Goal: Task Accomplishment & Management: Manage account settings

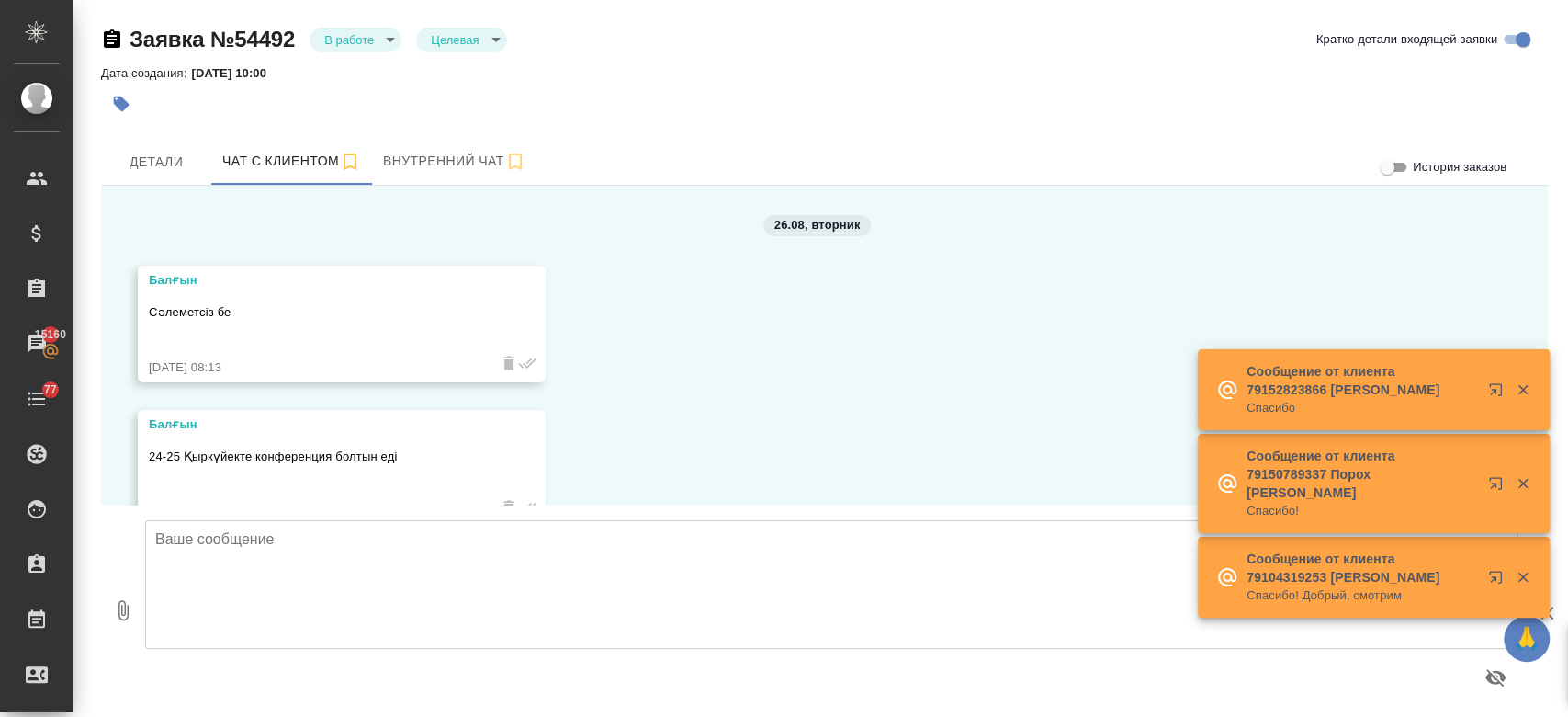
scroll to position [2536, 0]
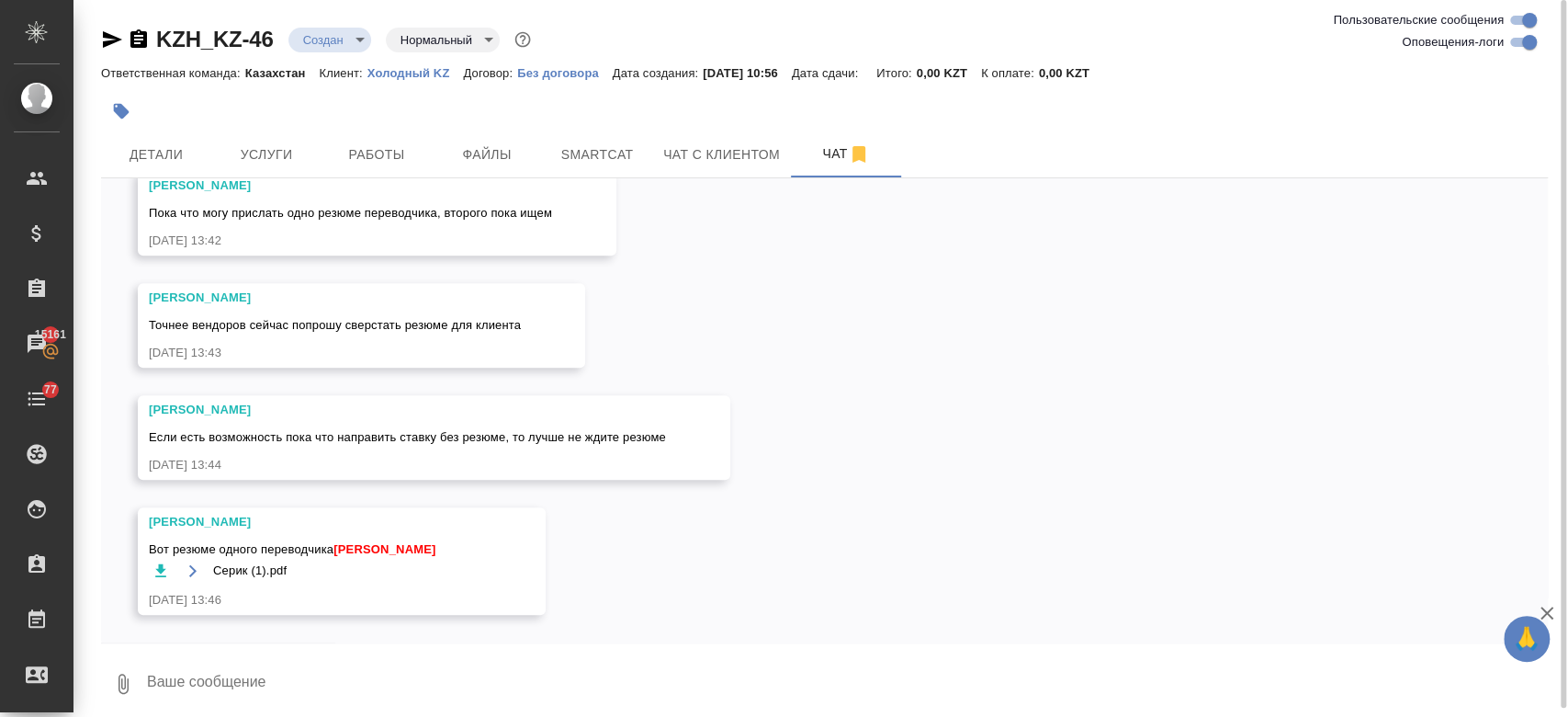
scroll to position [1269, 0]
click at [644, 540] on div "26.08, [DATE] [PERSON_NAME], привет! [DATE] 10:59 [PERSON_NAME] [DATE] 10:59 то…" at bounding box center [824, 410] width 1447 height 464
click at [332, 665] on textarea at bounding box center [846, 683] width 1403 height 63
type textarea "вопрос почему 2 синхрон переводчика?"
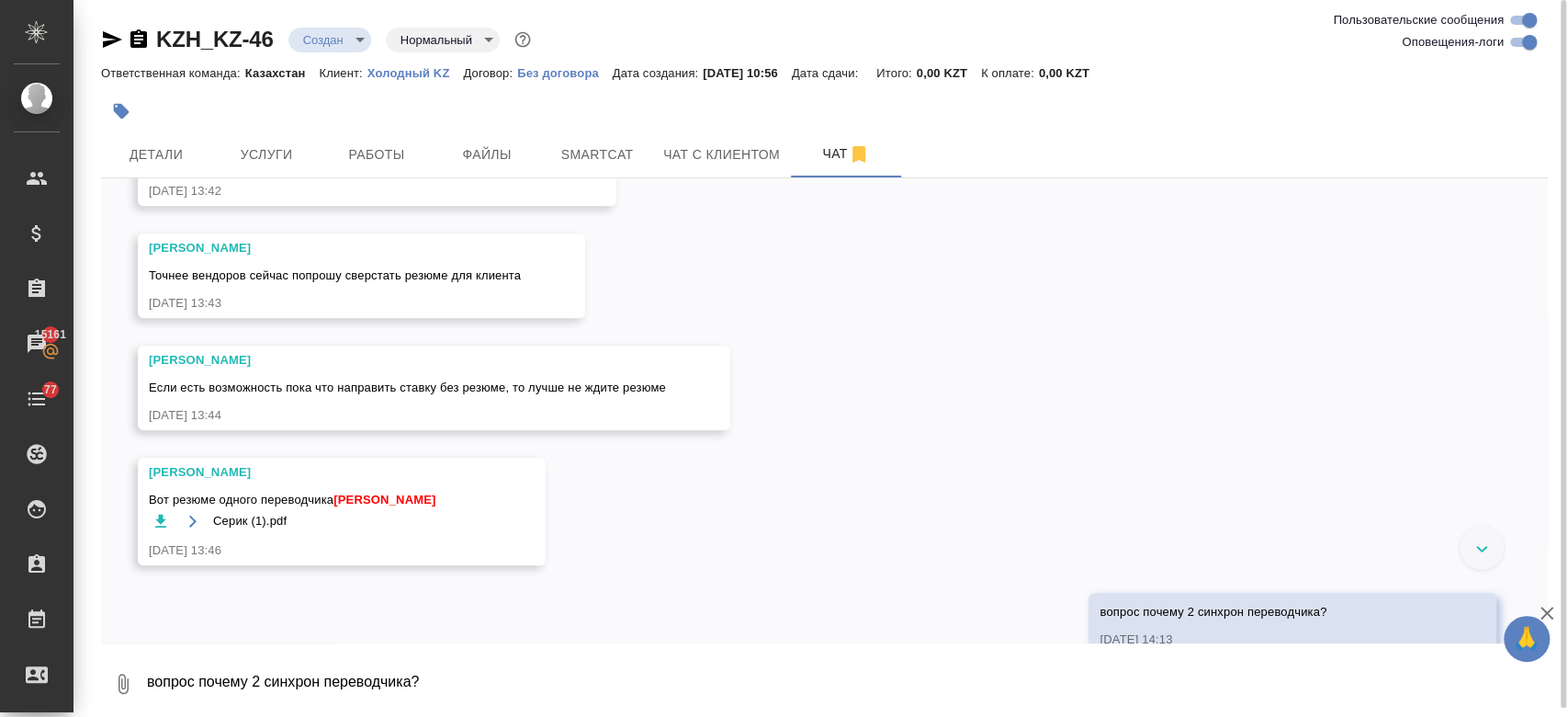
scroll to position [1357, 0]
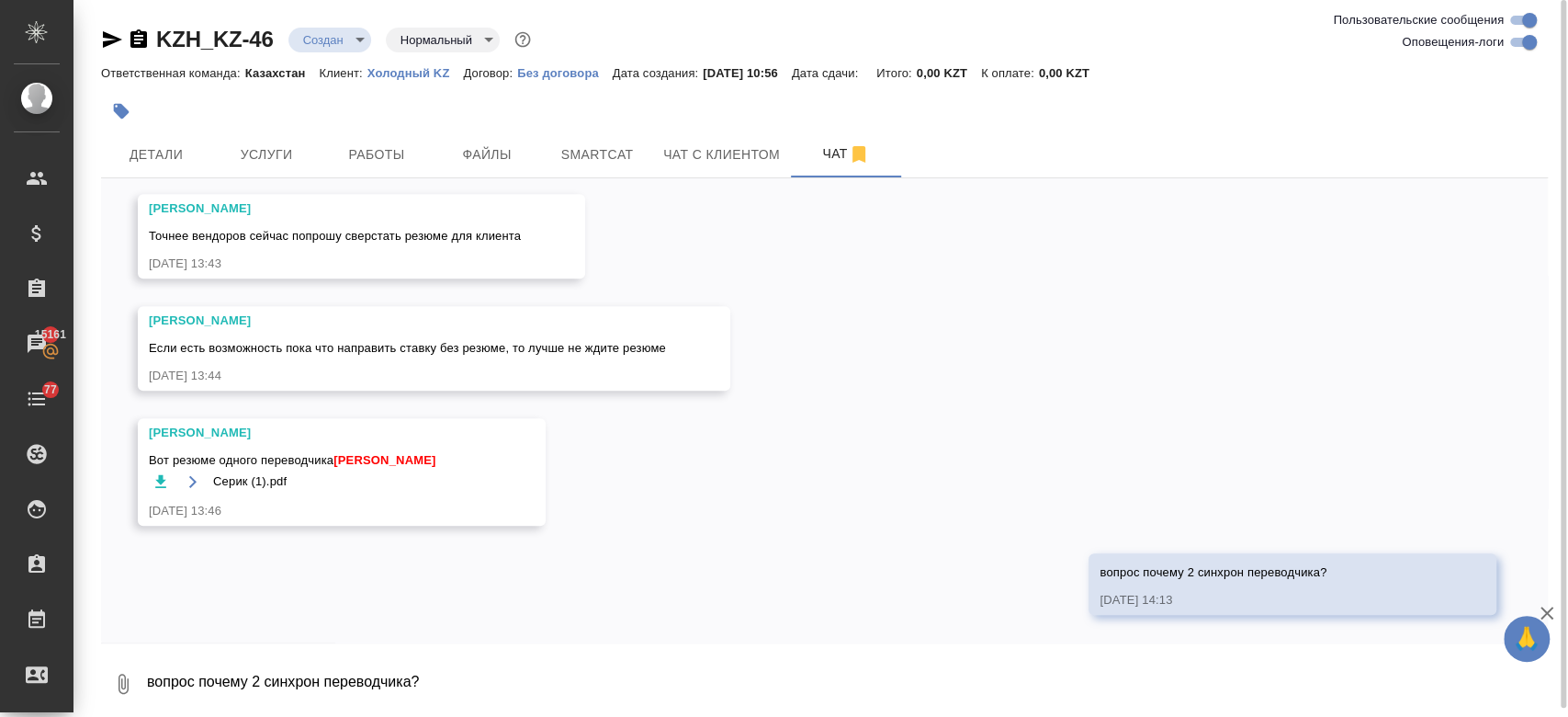
click at [315, 674] on textarea "вопрос почему 2 синхрон переводчика?" at bounding box center [846, 683] width 1403 height 63
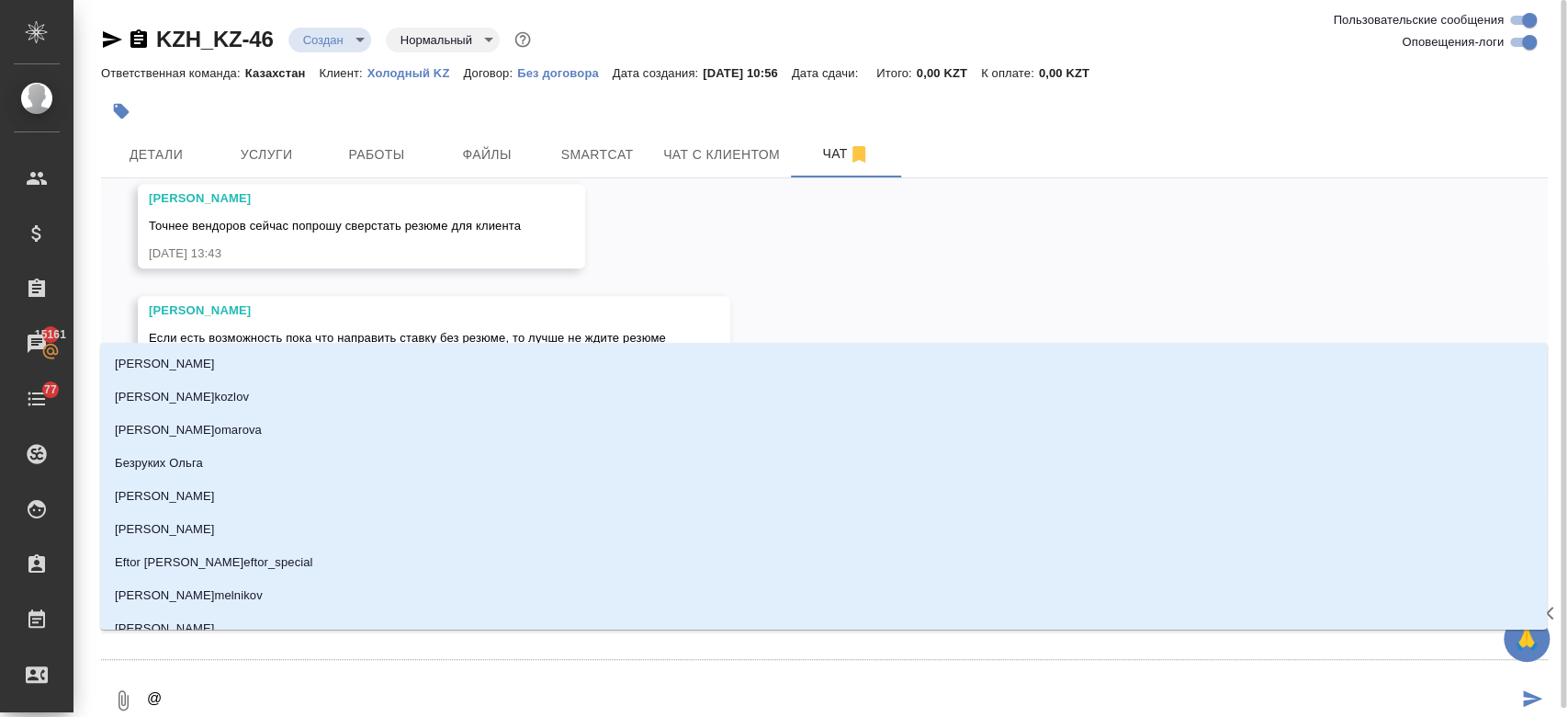
type textarea "@ф"
type input "ф"
type textarea "@фе"
type input "фе"
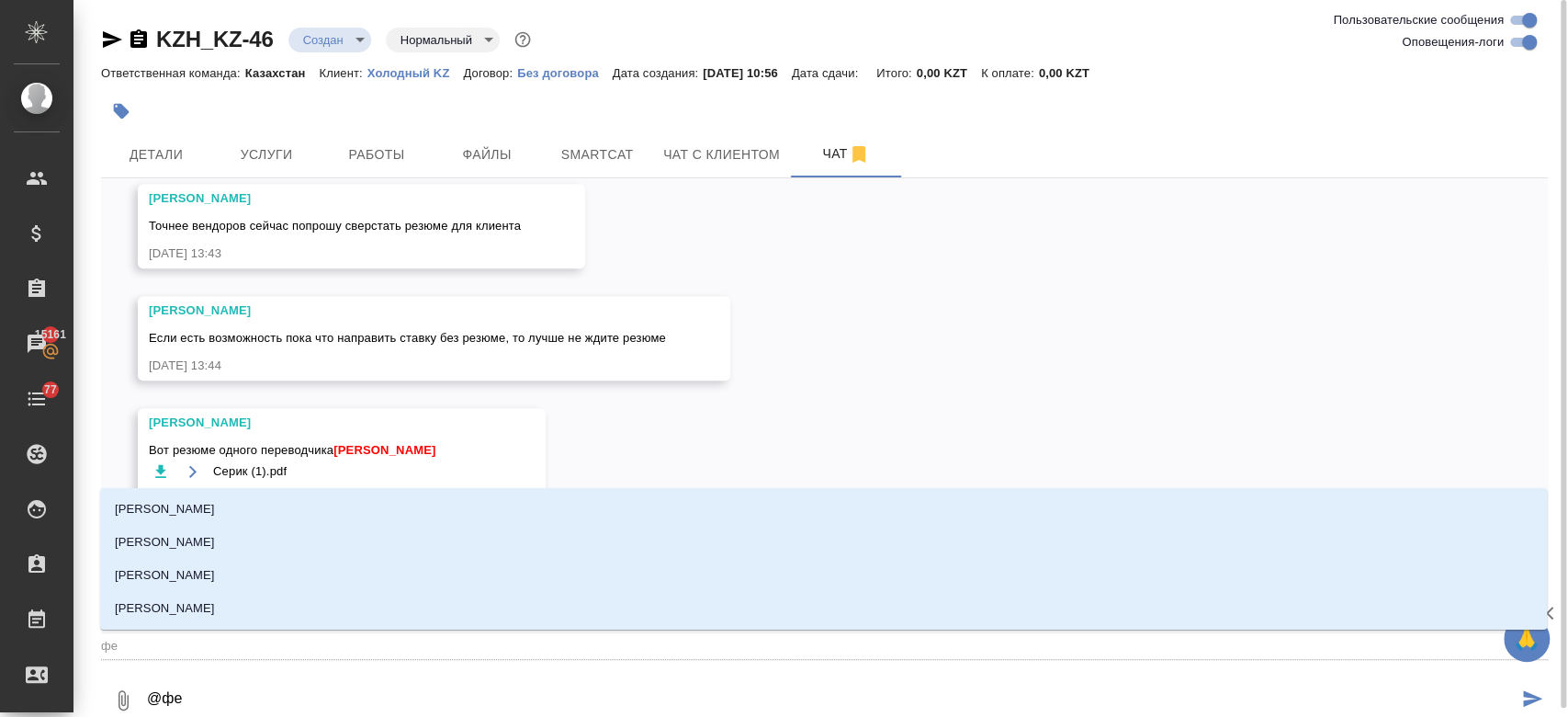
type textarea "@фед"
type input "фед"
type textarea "@федо"
type input "федо"
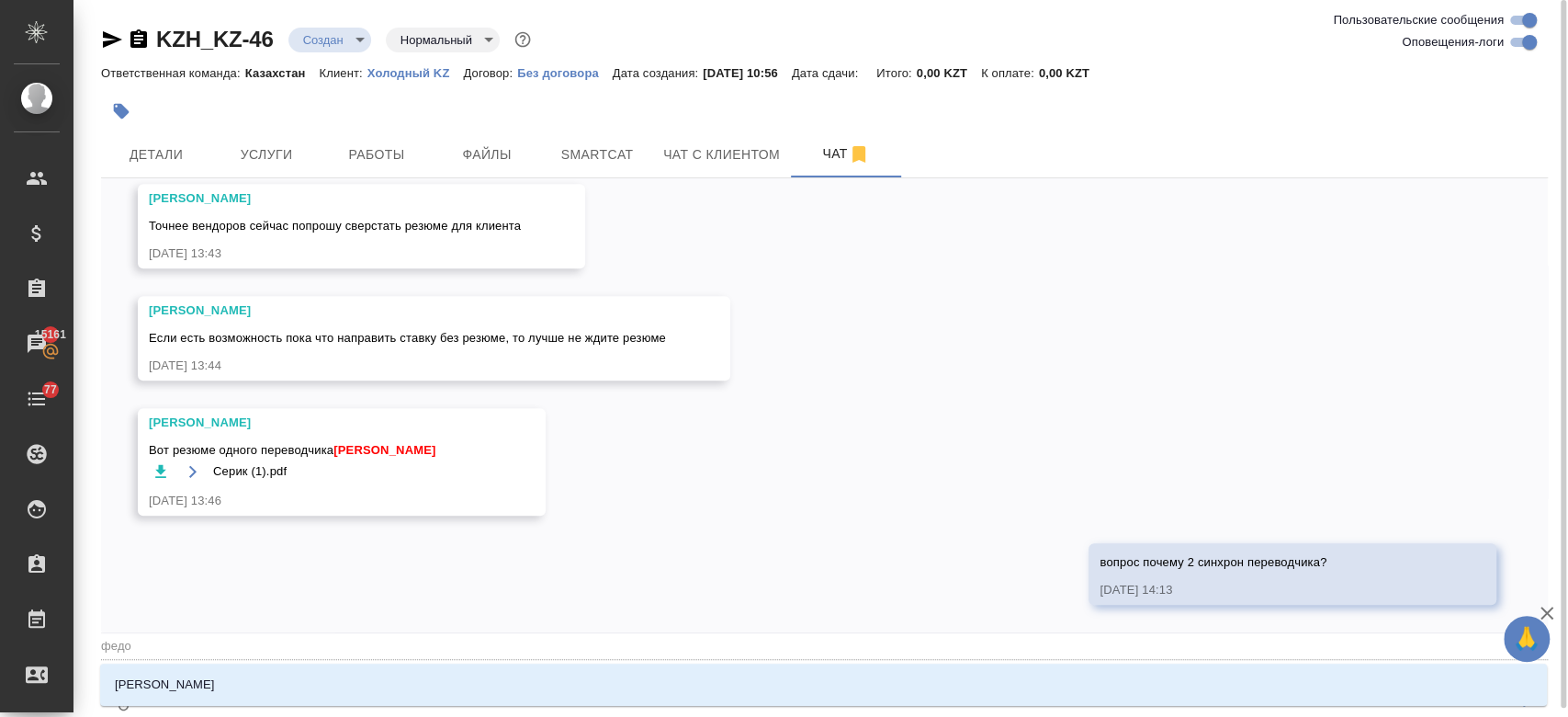
type textarea "@федот"
type input "федот"
type textarea "@федото"
type input "федото"
click at [315, 674] on li "Федотова Ирина" at bounding box center [823, 683] width 1447 height 33
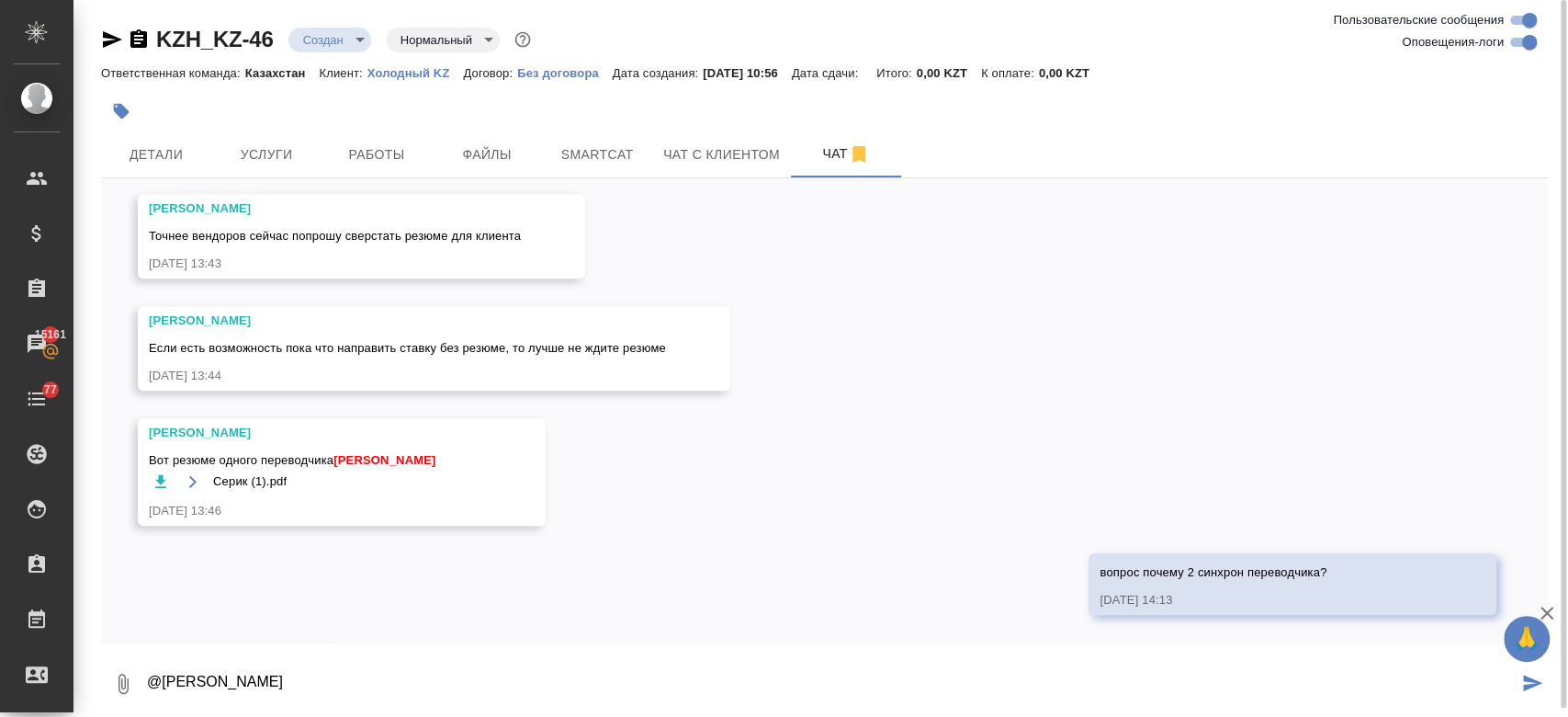
type textarea "@Федотова Ирина"
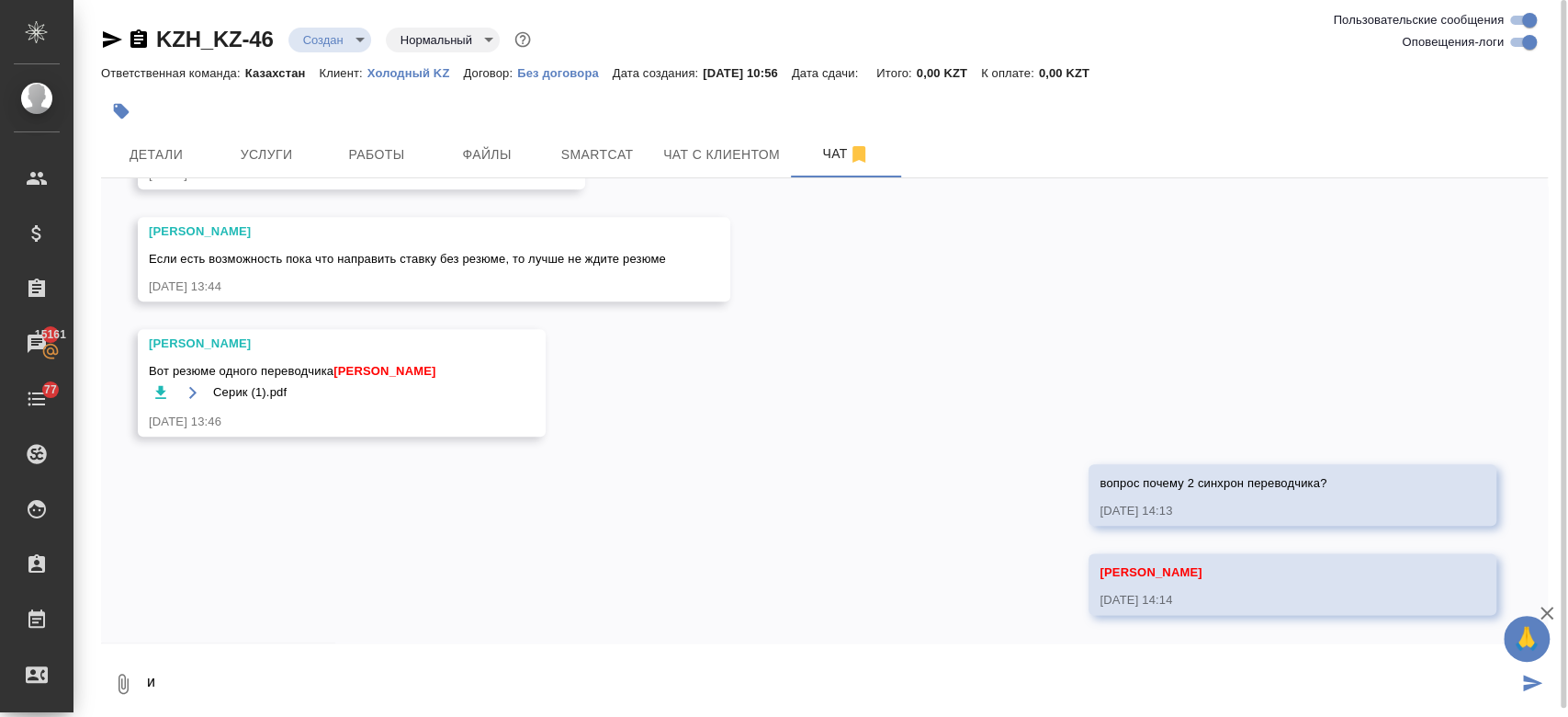
scroll to position [1447, 0]
type textarea "и"
click at [317, 648] on div at bounding box center [824, 648] width 1447 height 9
click at [693, 393] on div "26.08, вторник Ира, привет! 26.08.25, 10:59 Федотова Ирина 26.08.25, 10:59 толь…" at bounding box center [824, 410] width 1447 height 464
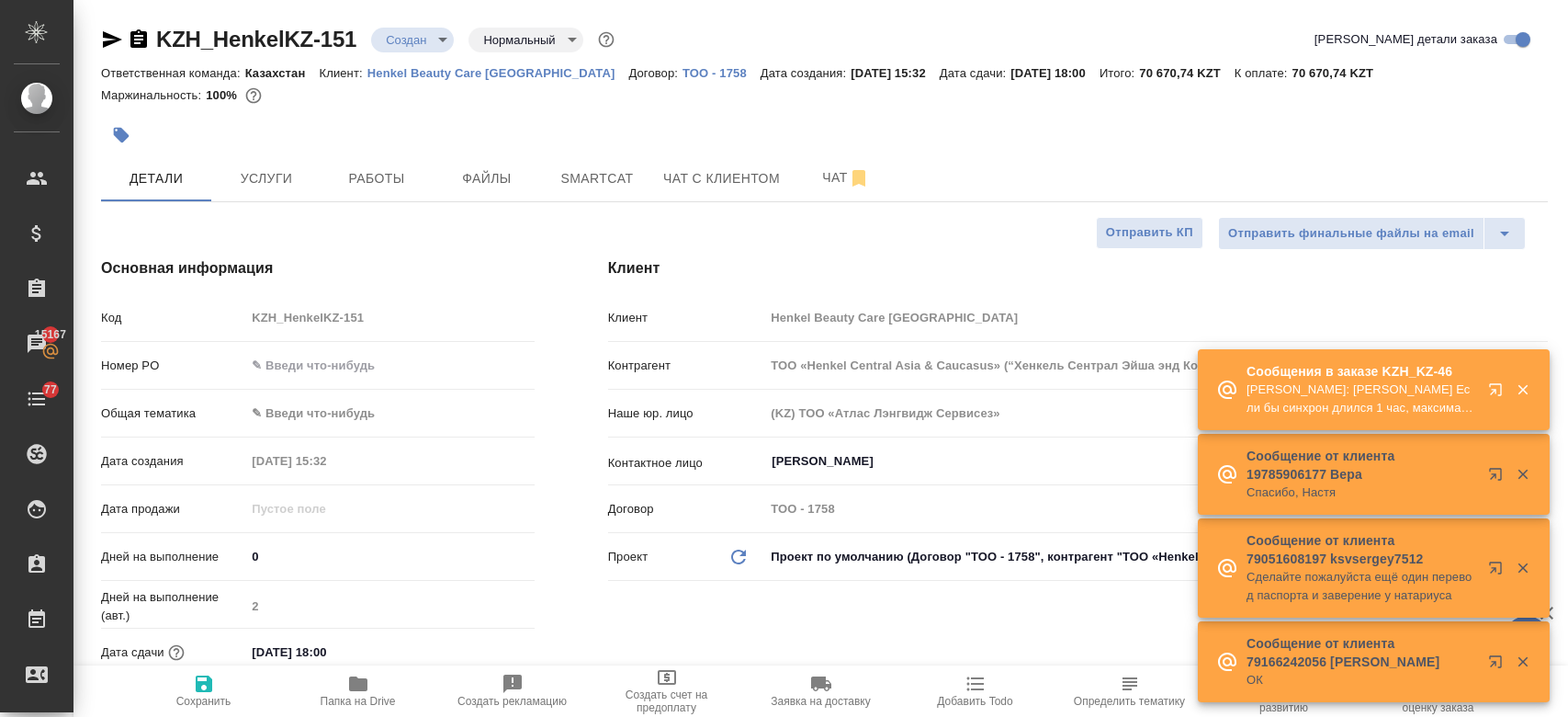
select select "RU"
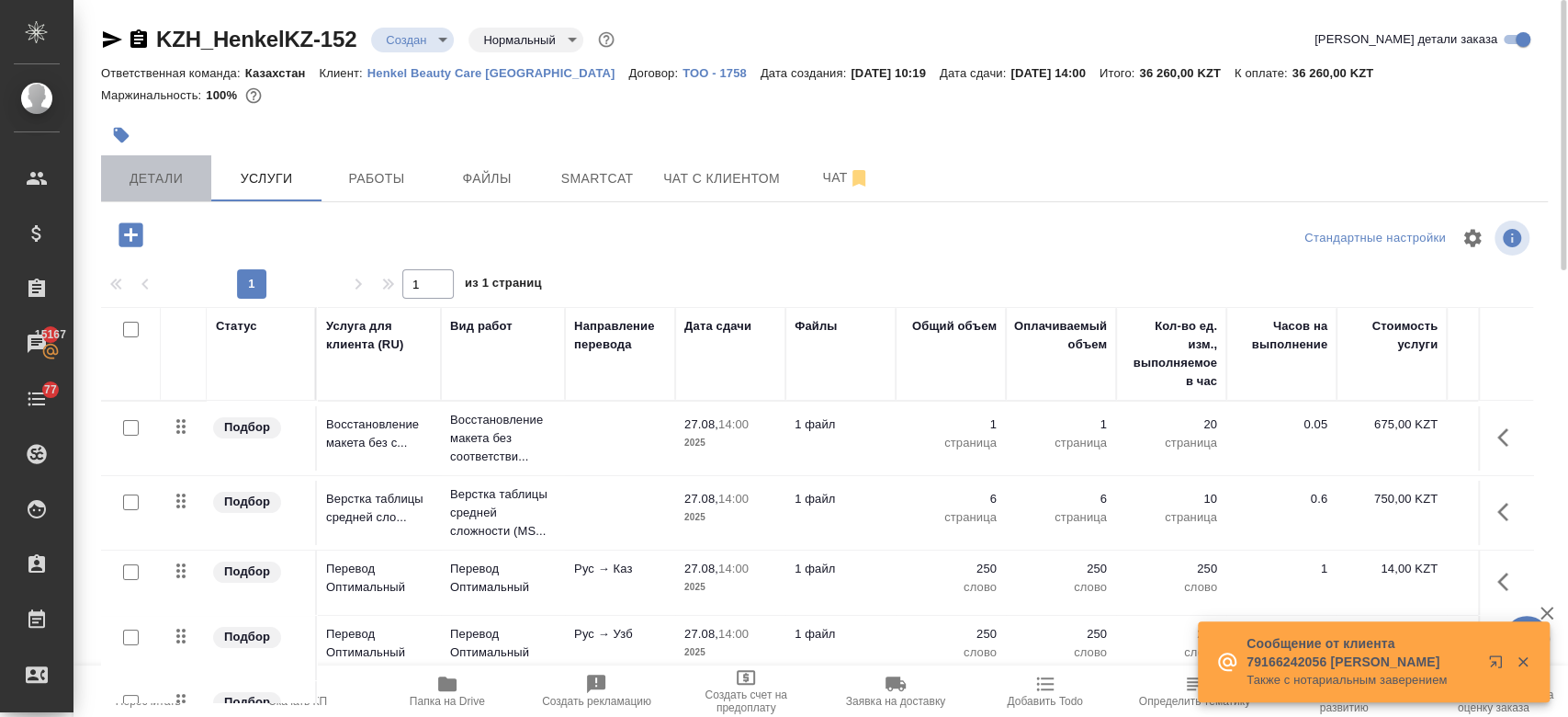
click at [170, 175] on span "Детали" at bounding box center [156, 179] width 88 height 23
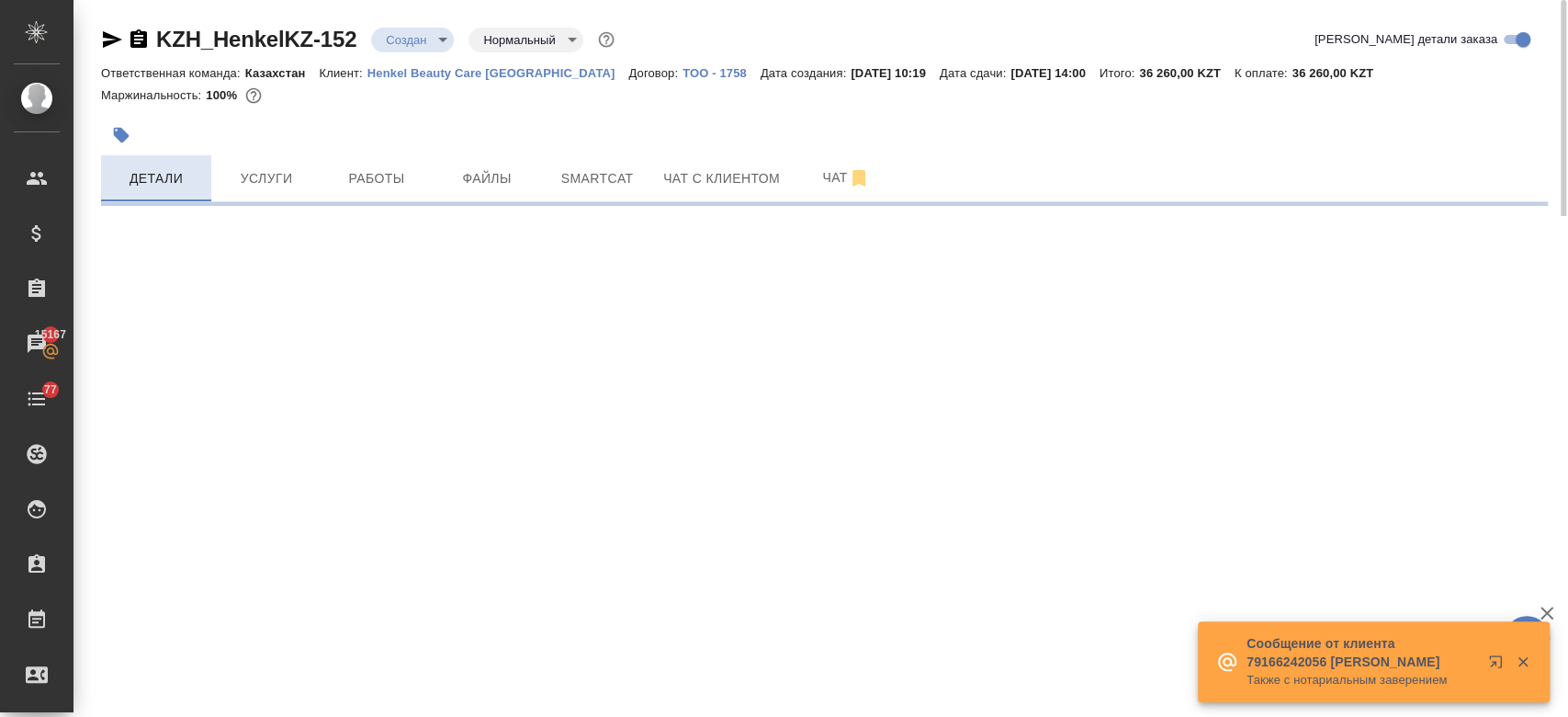
select select "RU"
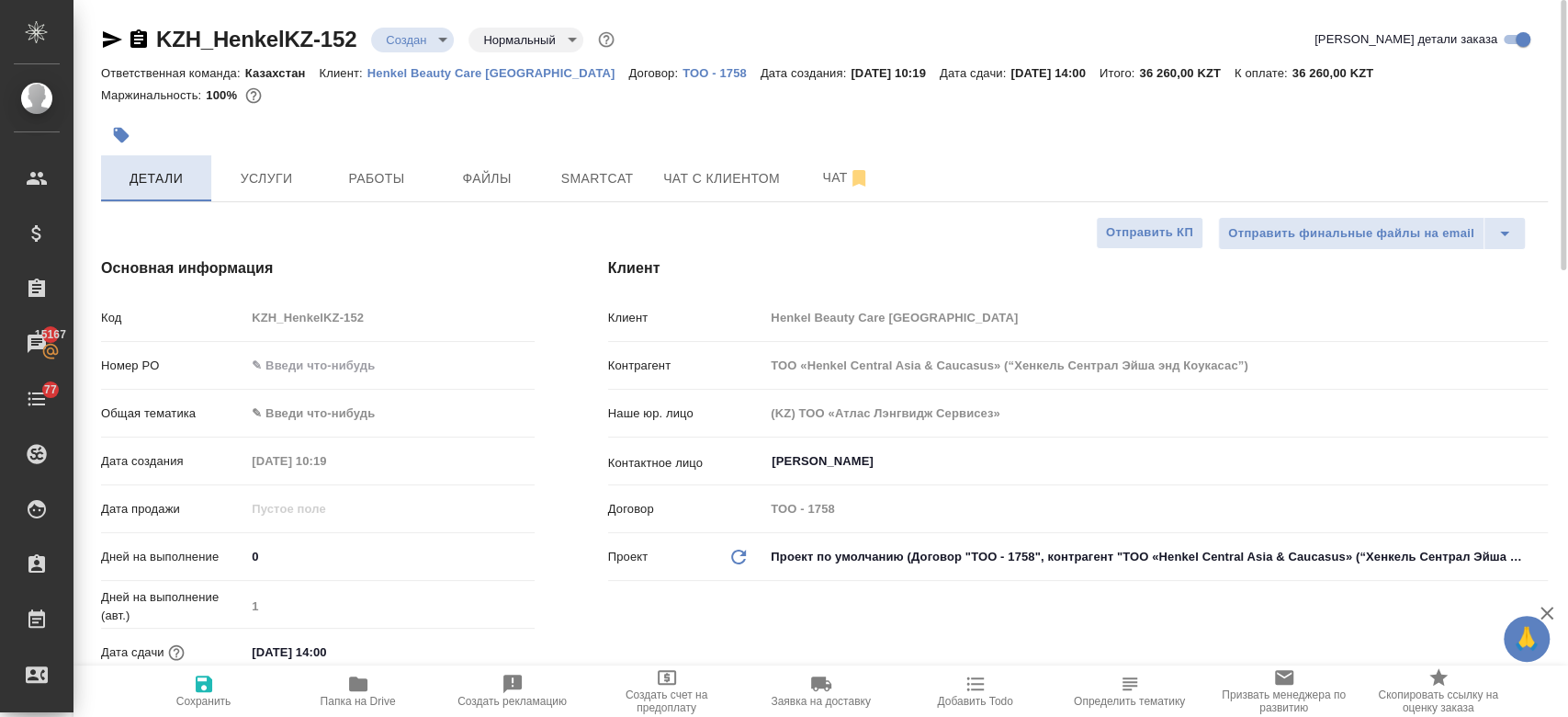
type textarea "x"
type input "[PERSON_NAME]"
type textarea "x"
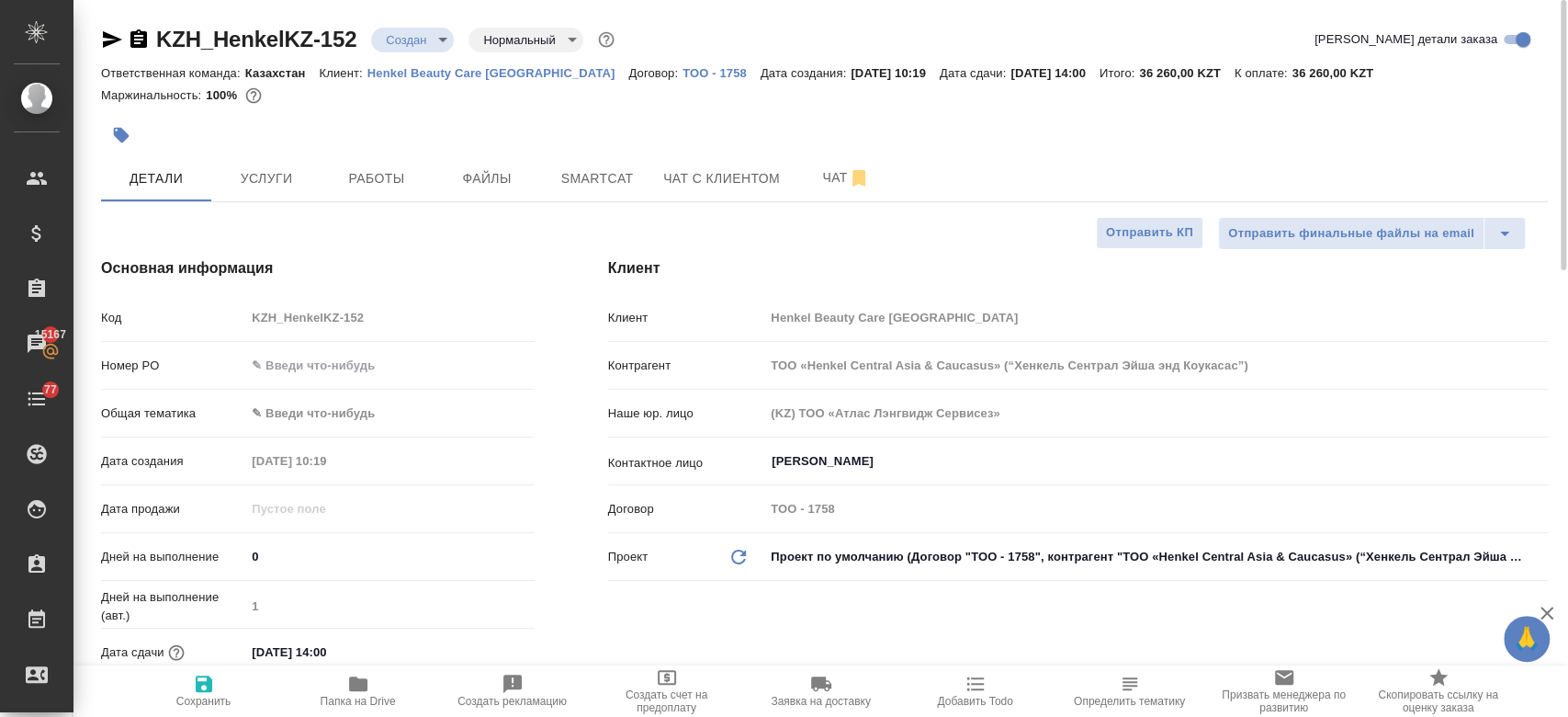
type textarea "x"
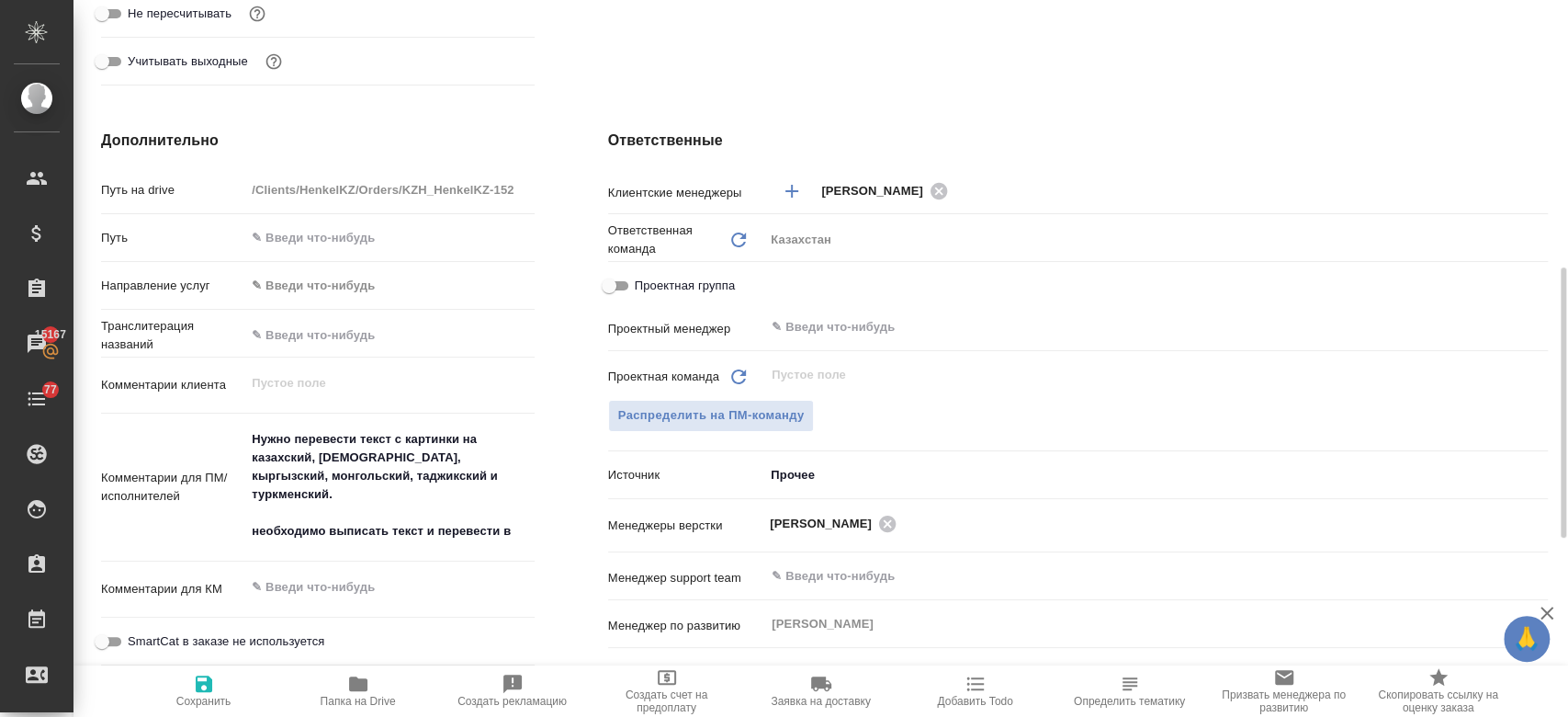
scroll to position [699, 0]
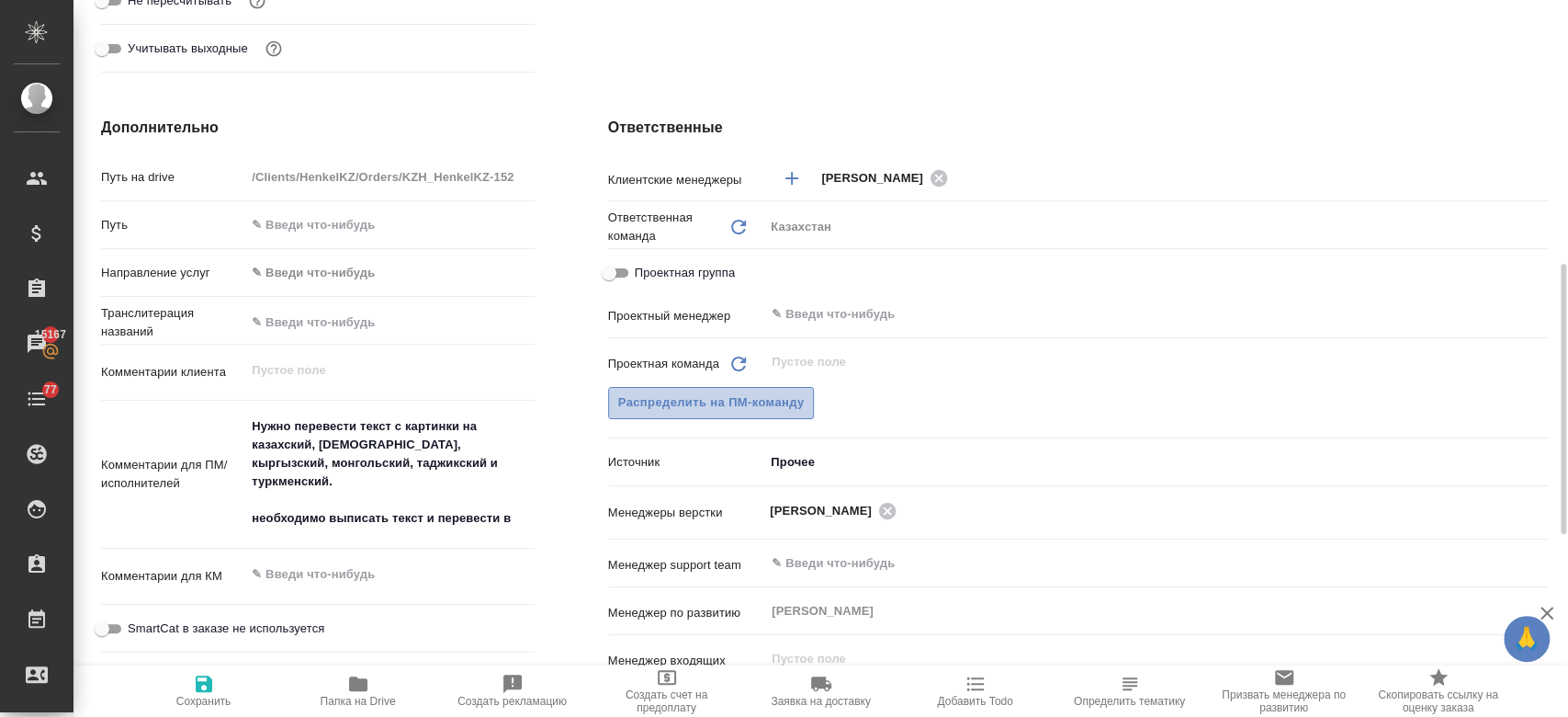
click at [786, 400] on span "Распределить на ПМ-команду" at bounding box center [710, 403] width 186 height 22
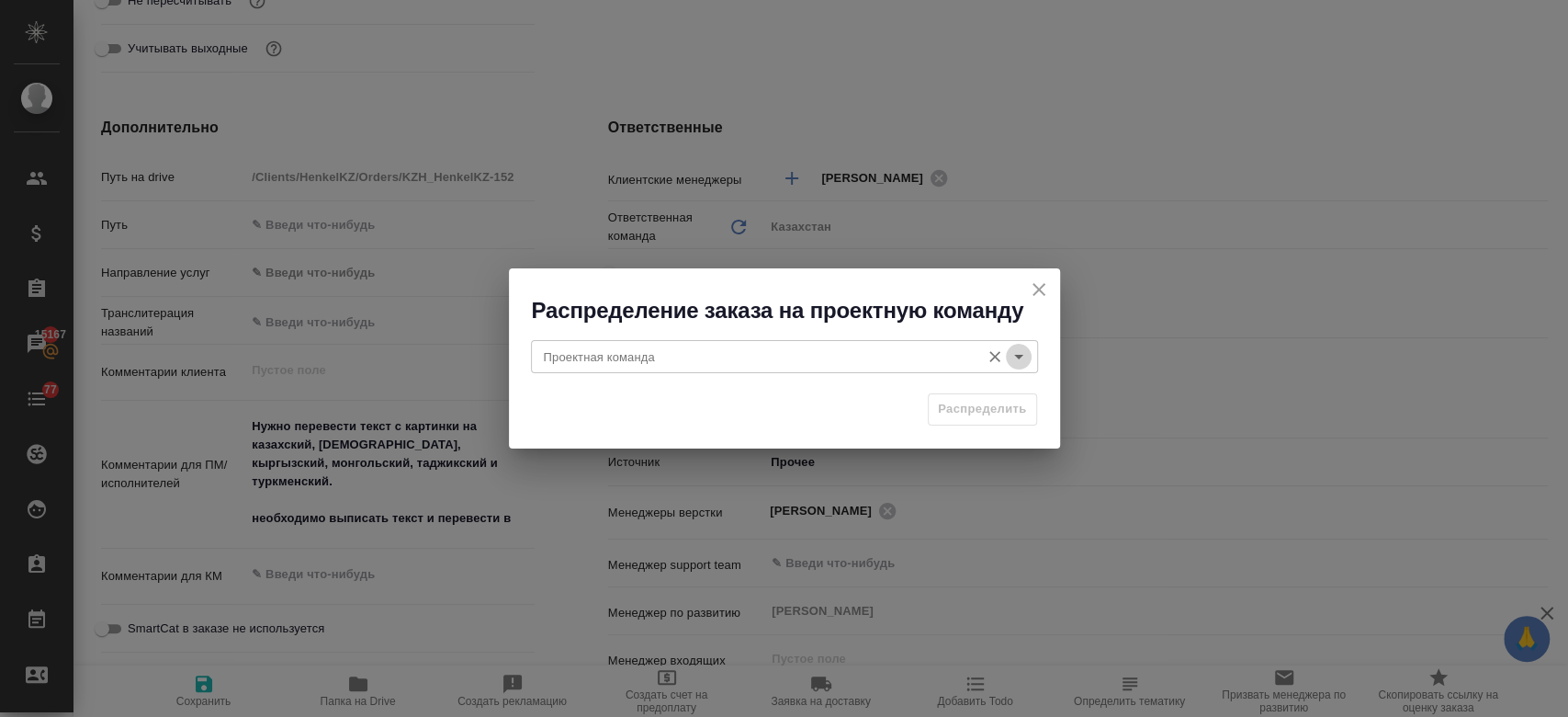
click at [1010, 352] on icon "Open" at bounding box center [1019, 357] width 22 height 22
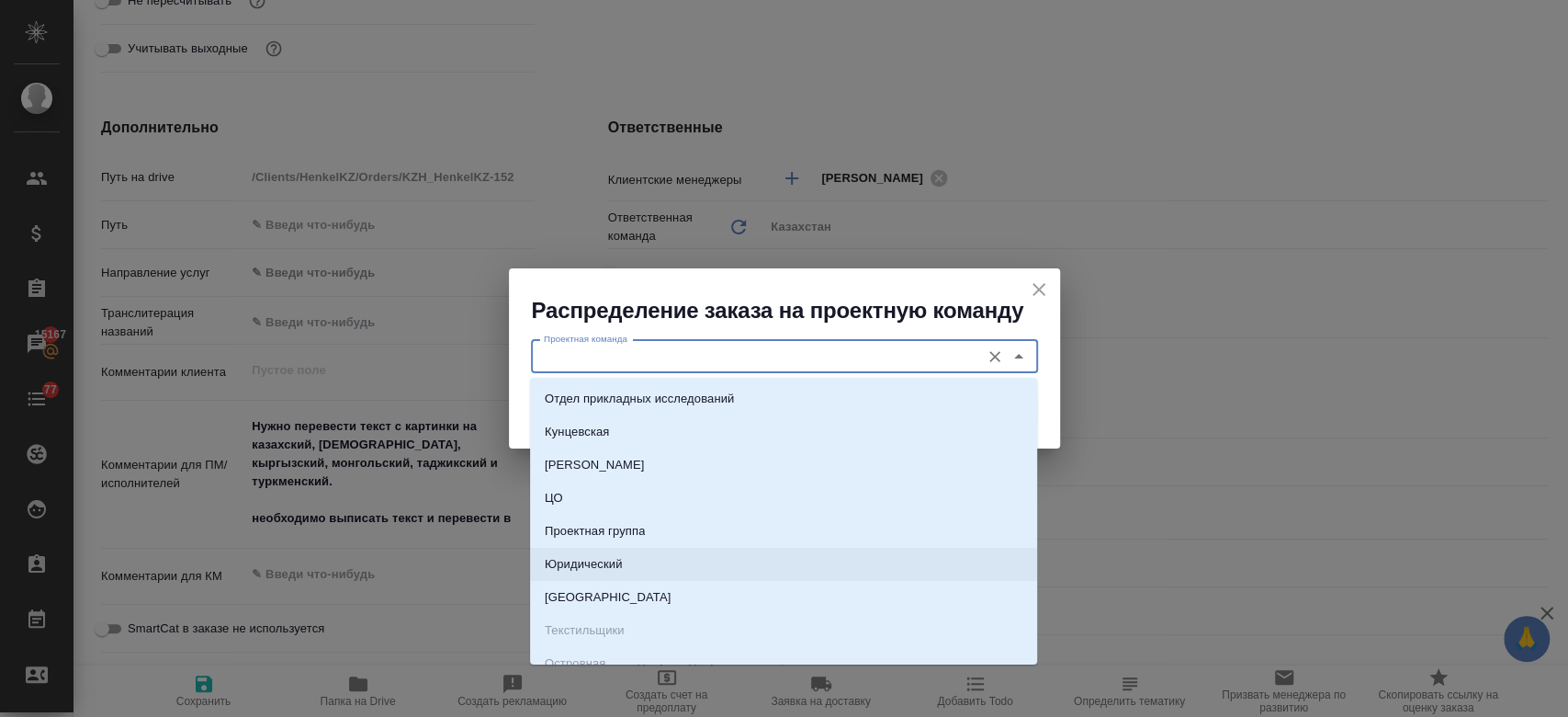
click at [658, 560] on li "Юридический" at bounding box center [783, 564] width 506 height 33
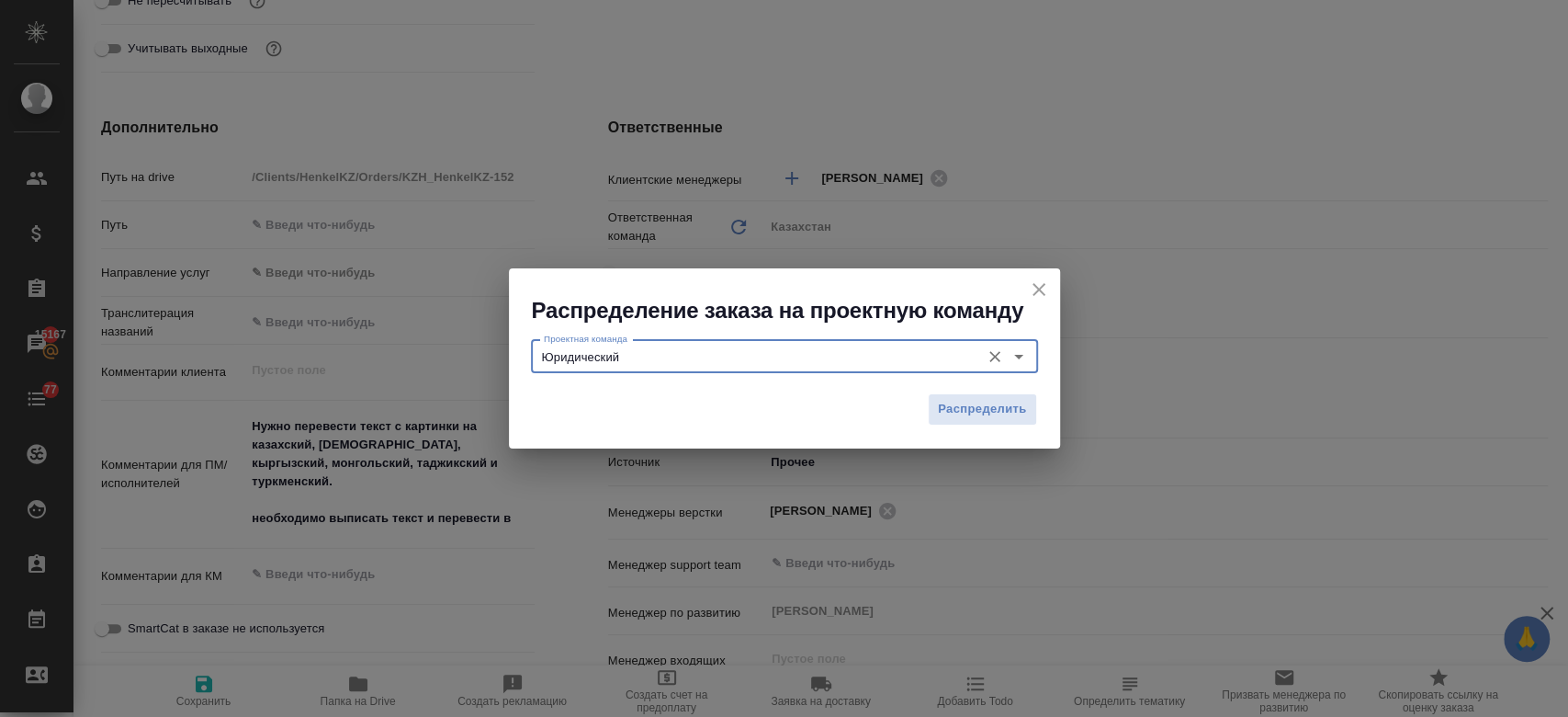
type input "Юридический"
drag, startPoint x: 997, startPoint y: 386, endPoint x: 982, endPoint y: 411, distance: 29.2
click at [982, 411] on div "Распределить" at bounding box center [784, 416] width 551 height 65
click at [982, 411] on span "Распределить" at bounding box center [981, 409] width 89 height 22
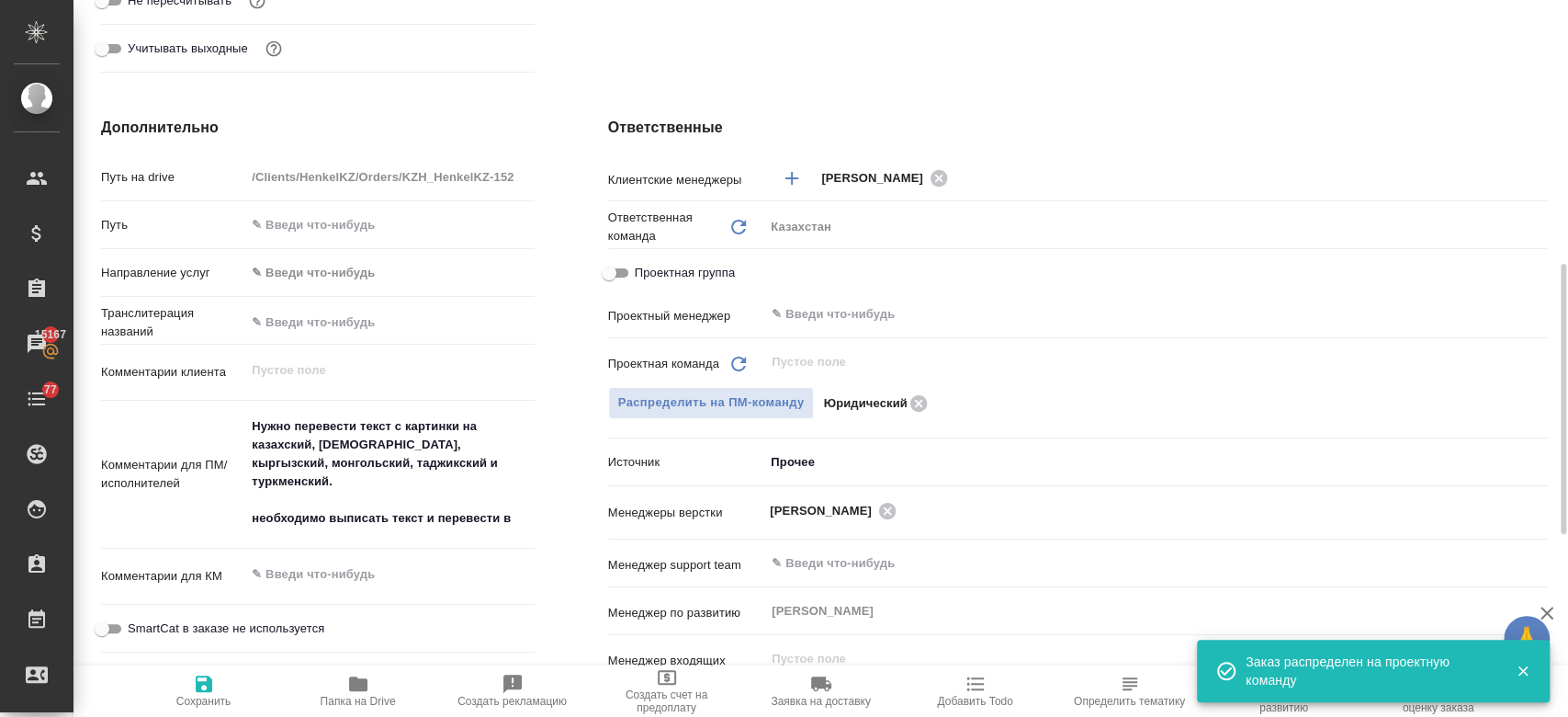
type textarea "x"
click at [191, 705] on span "Сохранить" at bounding box center [204, 701] width 55 height 13
type textarea "x"
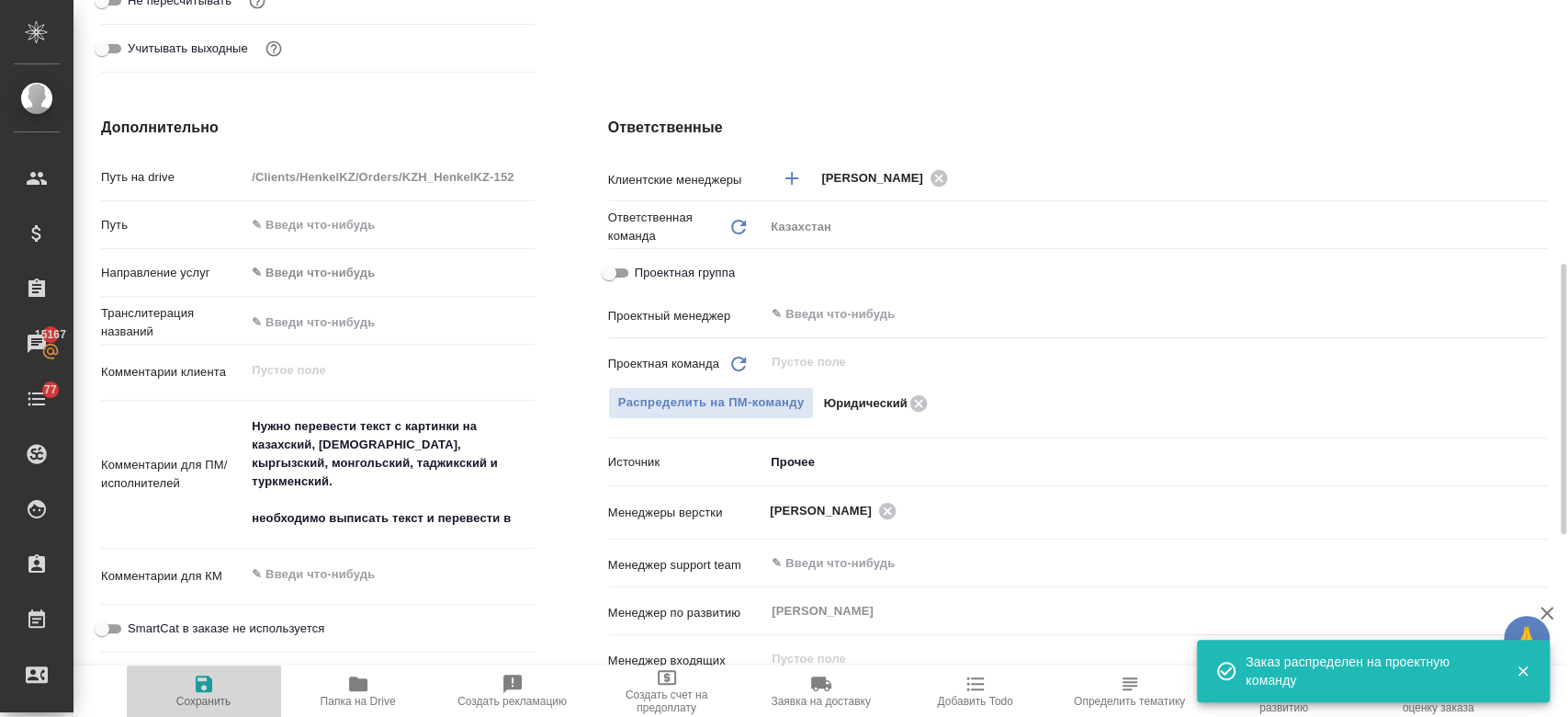
type textarea "x"
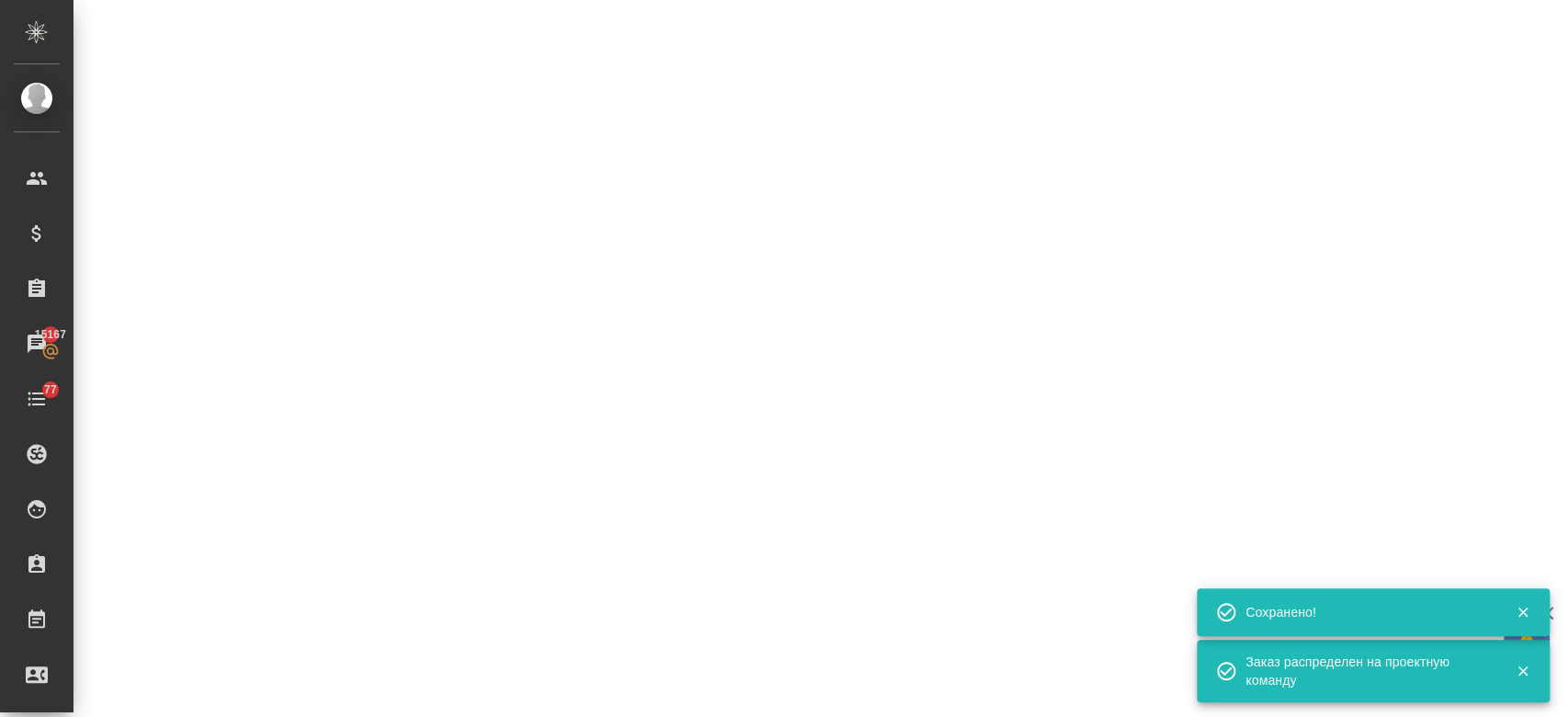
select select "RU"
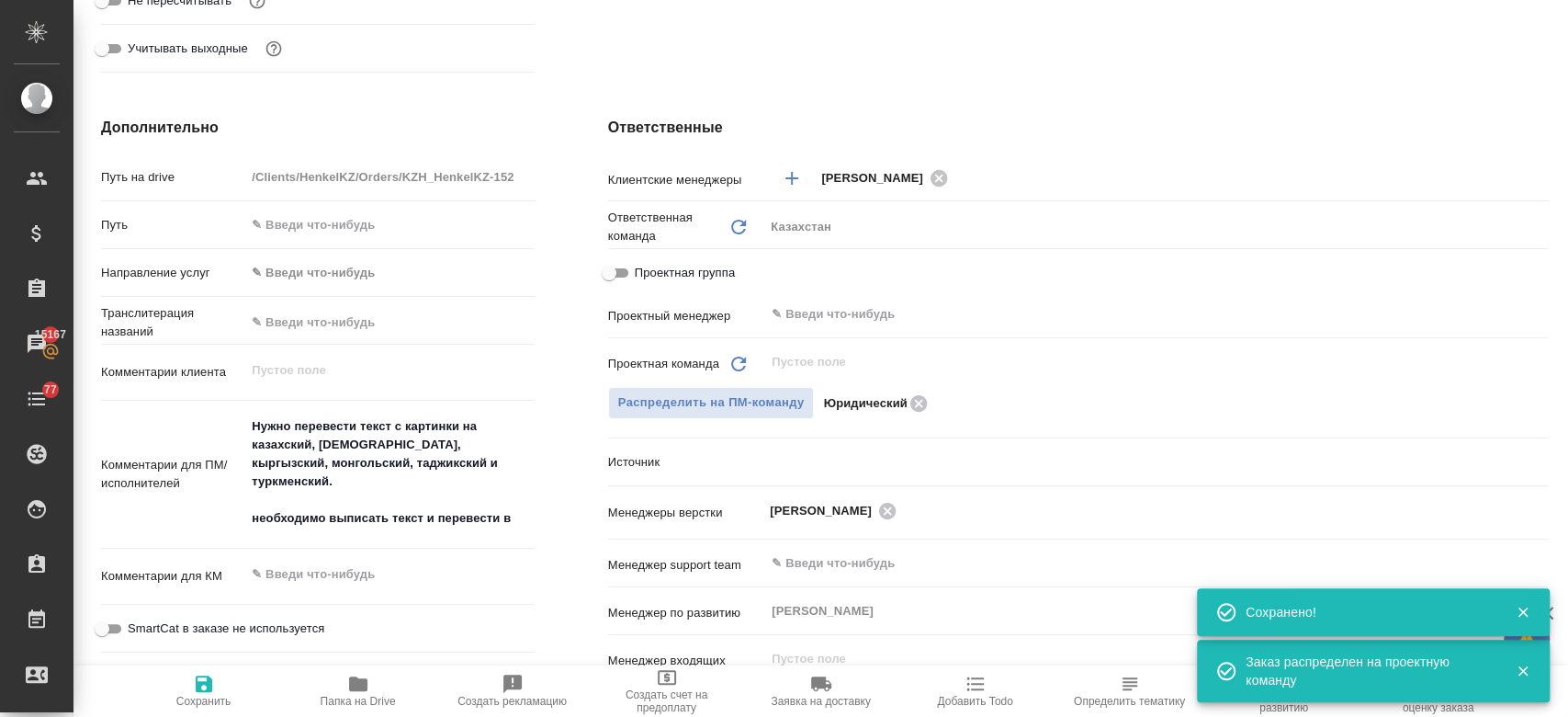
scroll to position [0, 0]
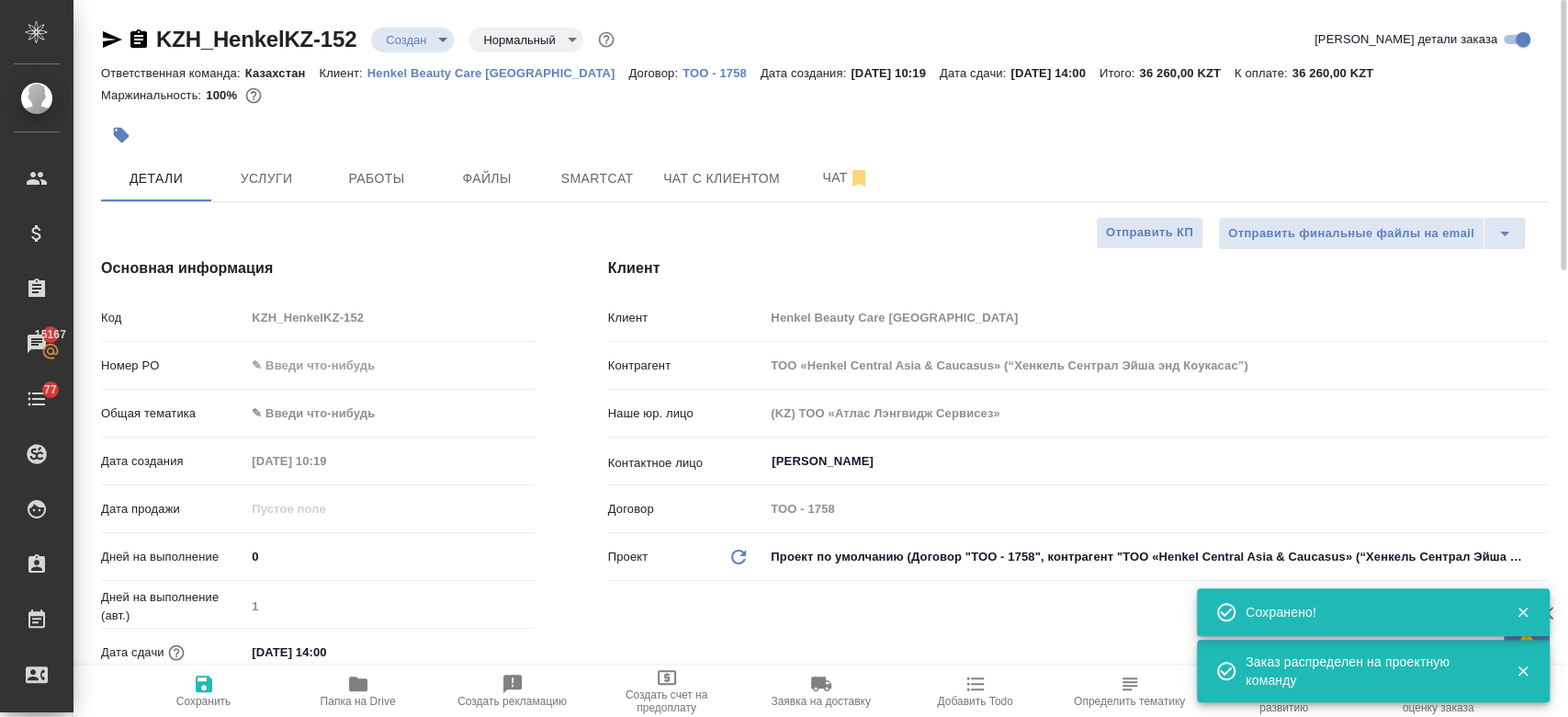
type textarea "x"
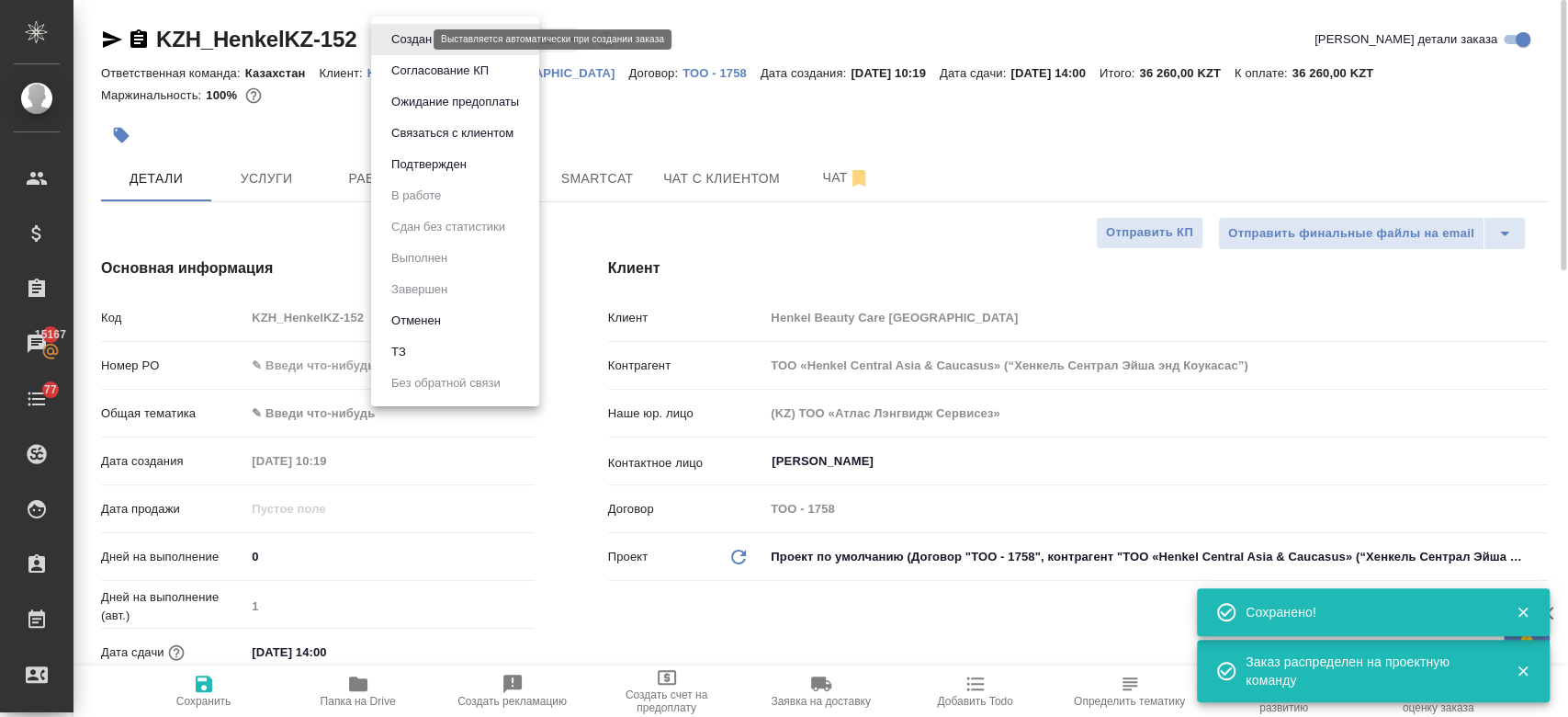
click at [419, 44] on body "🙏 .cls-1 fill:#fff; AWATERA Kosherbayeva Nazerke Клиенты Спецификации Заказы 15…" at bounding box center [784, 358] width 1568 height 717
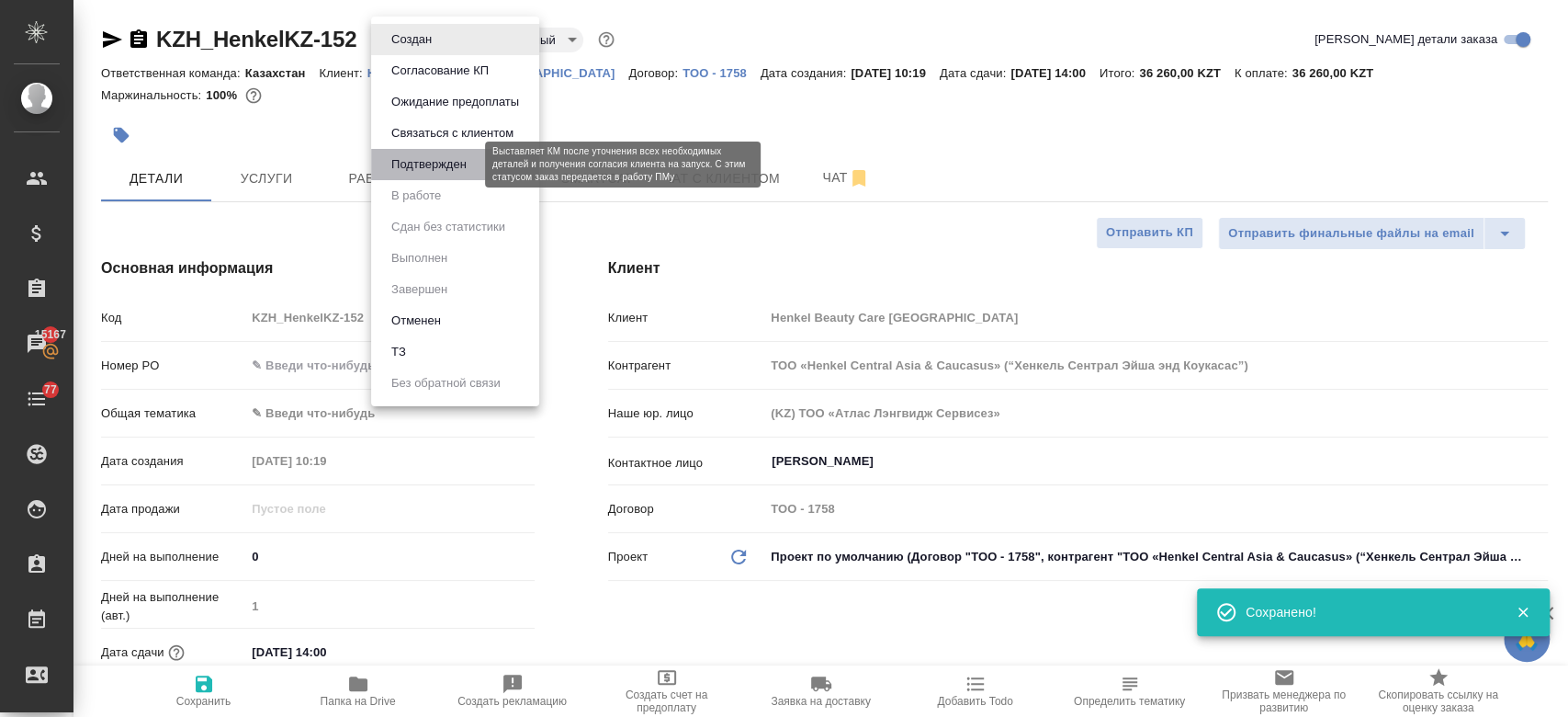
click at [438, 166] on button "Подтвержден" at bounding box center [429, 165] width 86 height 21
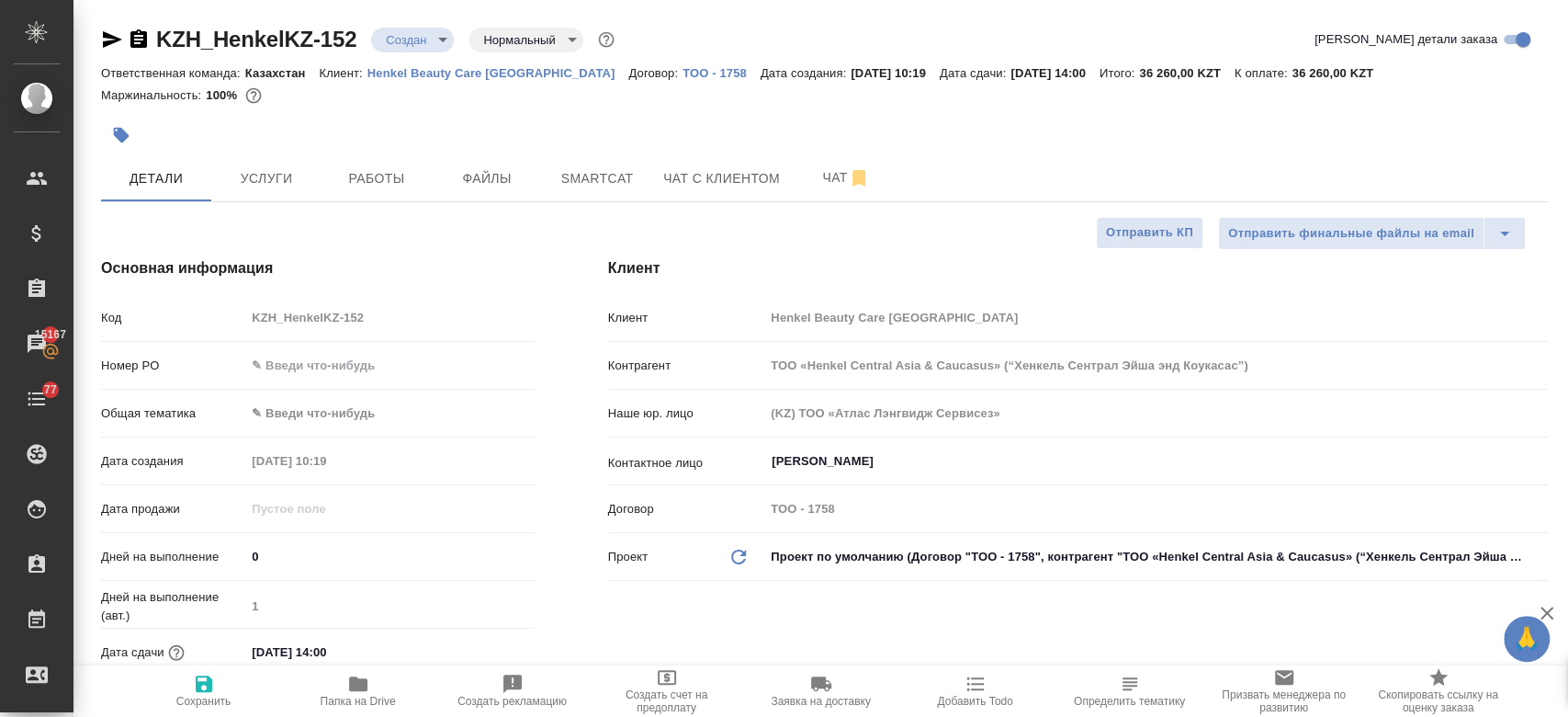
type textarea "x"
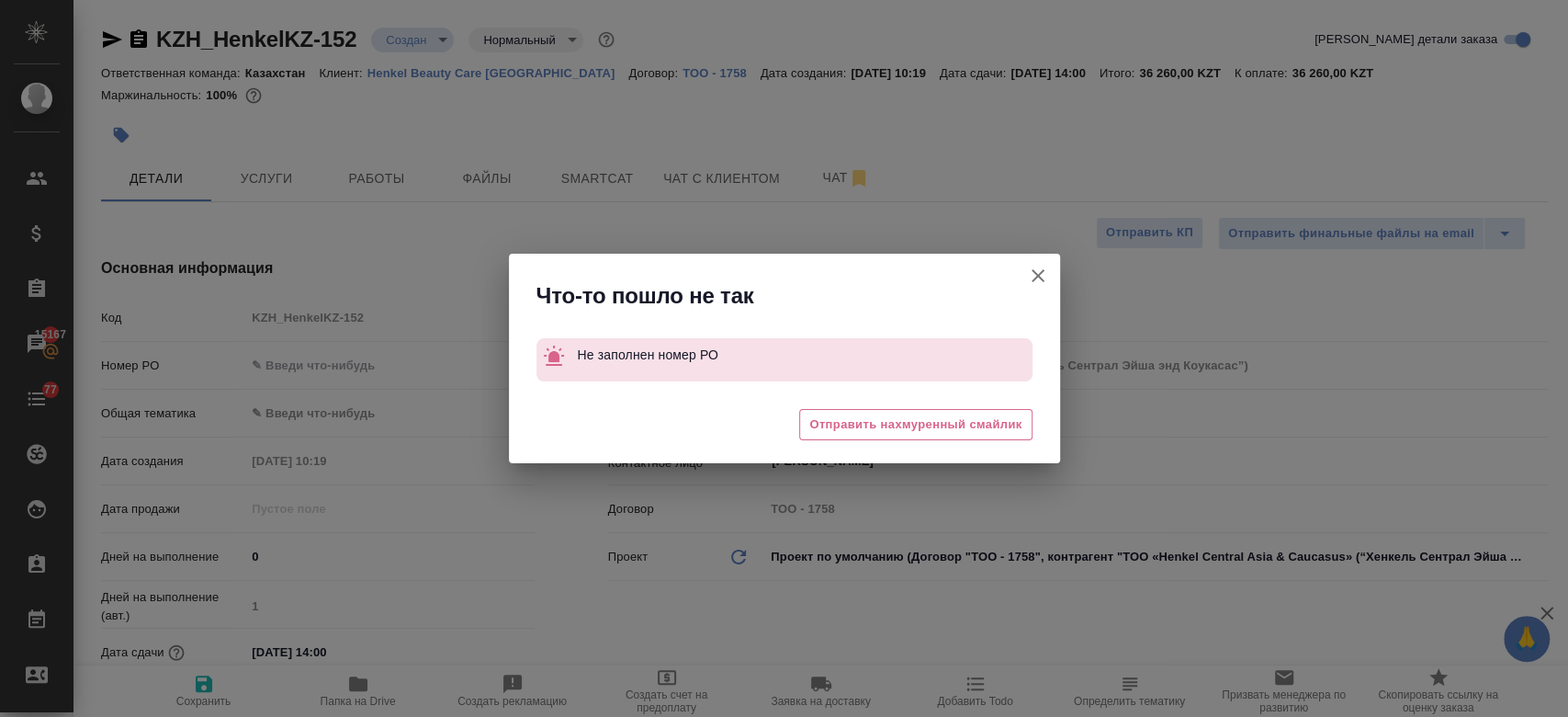
click at [1043, 276] on icon "button" at bounding box center [1038, 276] width 22 height 22
type textarea "x"
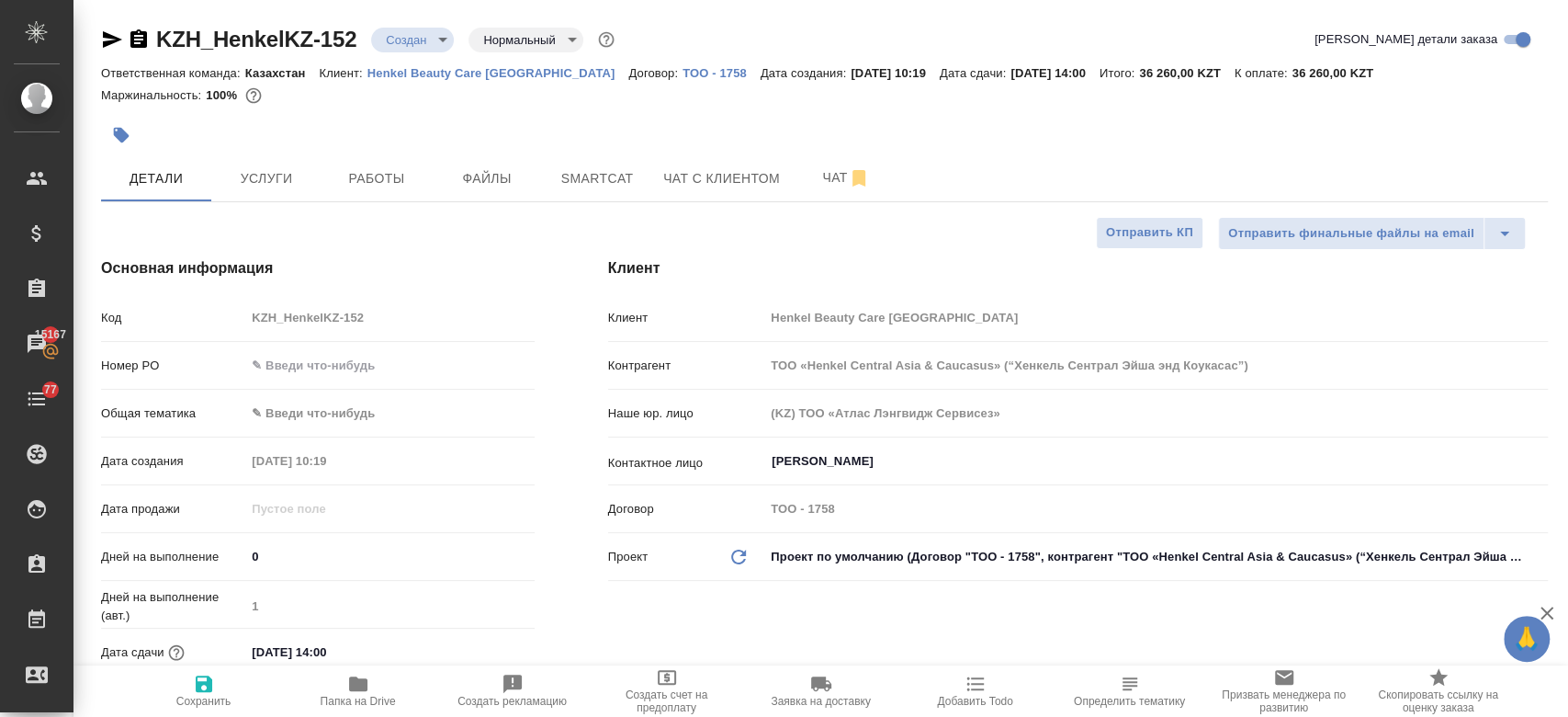
drag, startPoint x: 319, startPoint y: 348, endPoint x: 308, endPoint y: 377, distance: 31.0
click at [308, 377] on div "Номер PO" at bounding box center [318, 365] width 434 height 32
click at [308, 377] on input "text" at bounding box center [389, 365] width 287 height 26
type input "-"
type textarea "x"
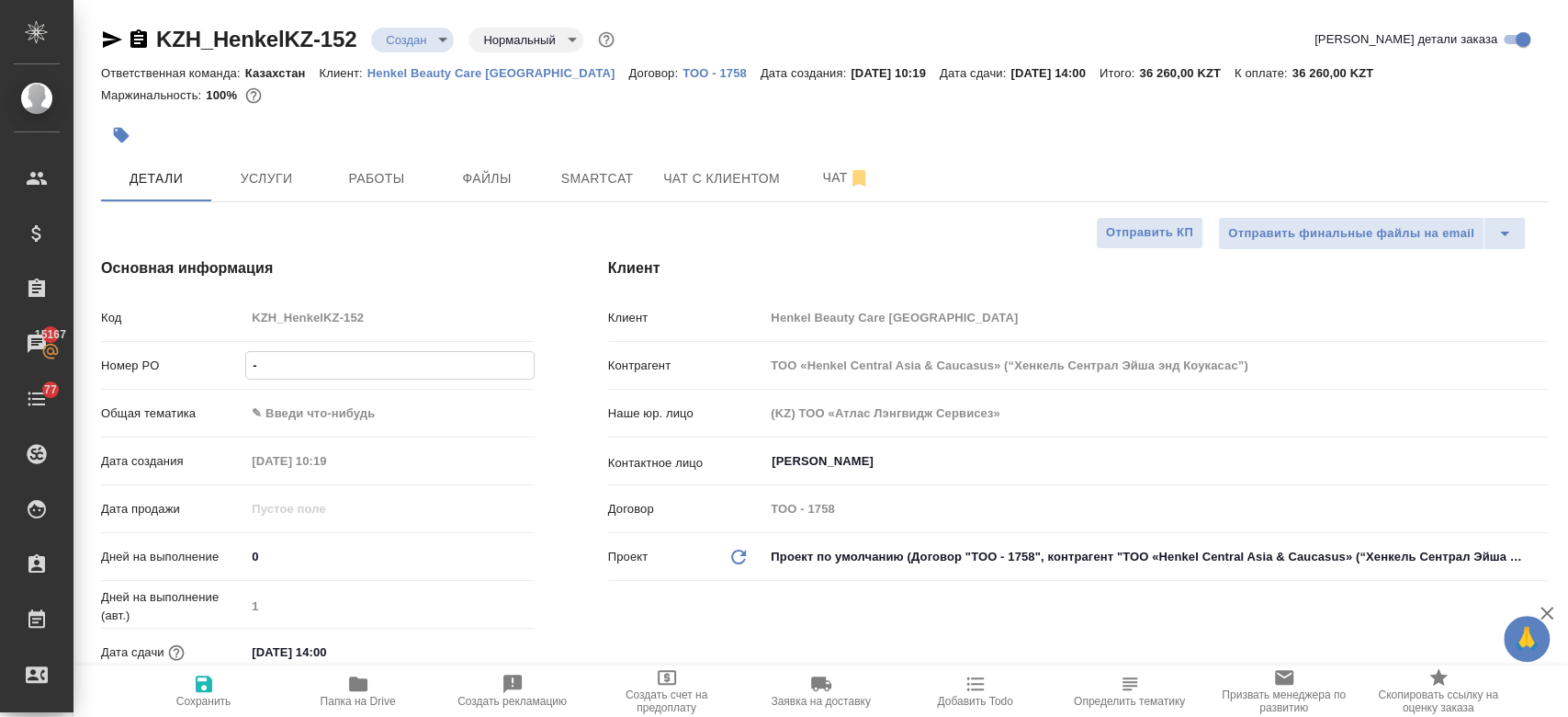
type textarea "x"
type input "-"
click at [208, 694] on icon "button" at bounding box center [204, 683] width 22 height 22
type textarea "x"
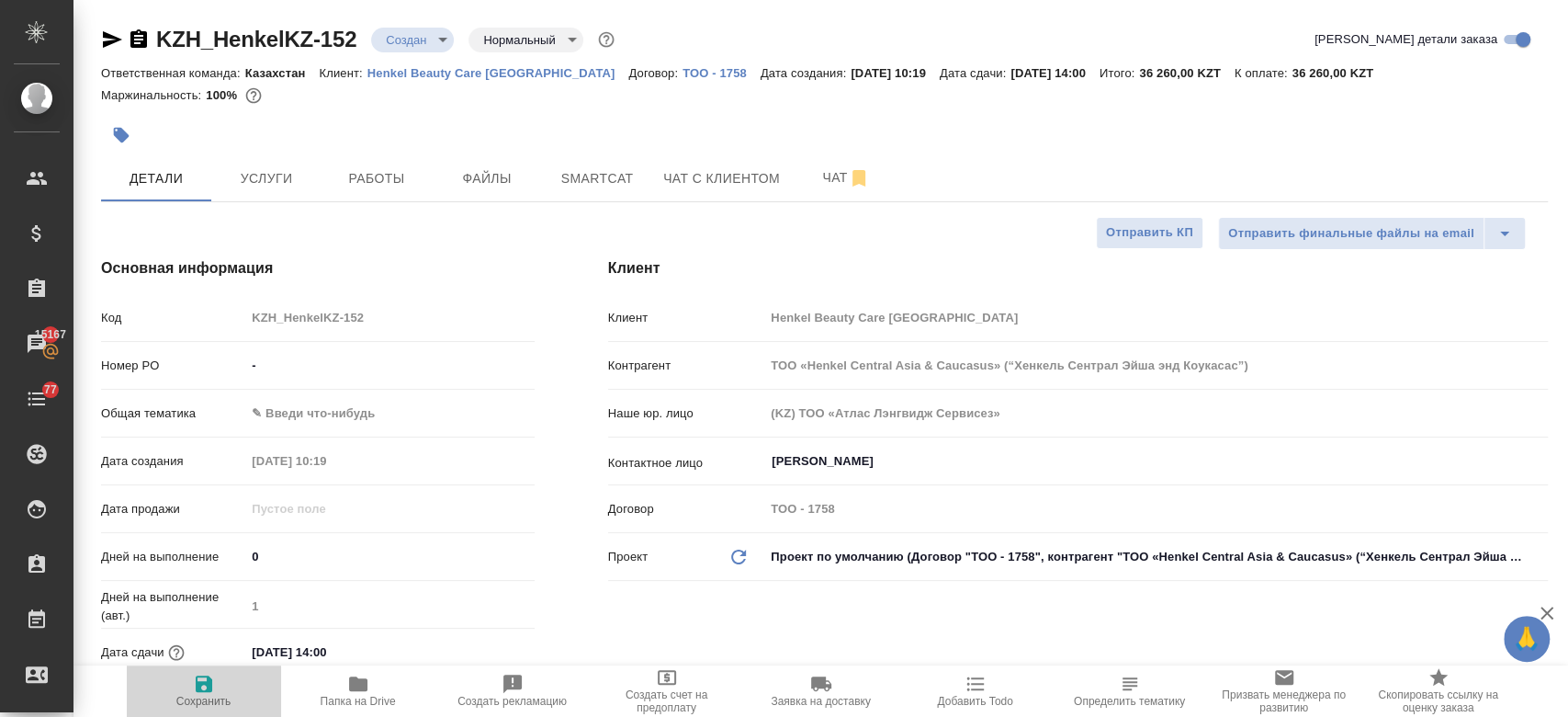
type textarea "x"
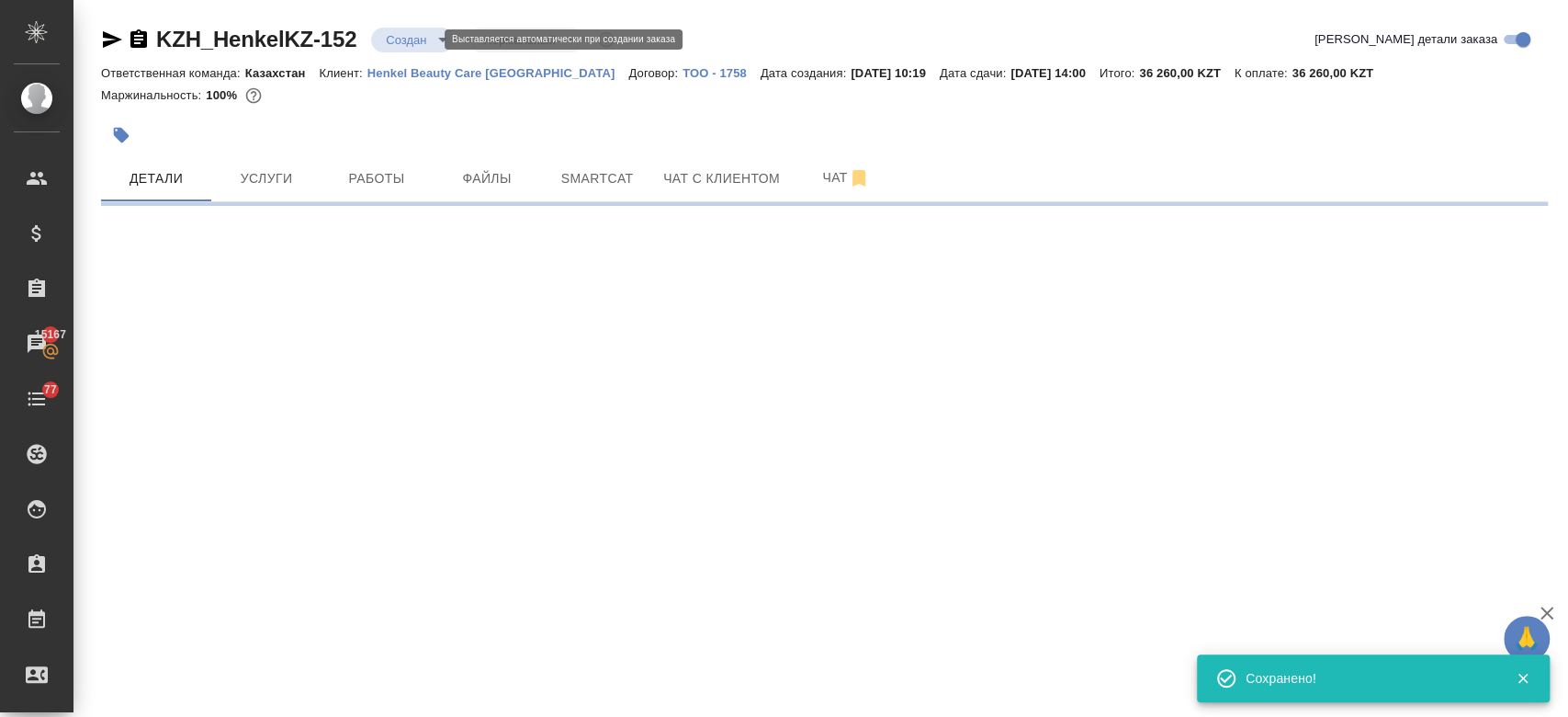
click at [414, 40] on body "🙏 .cls-1 fill:#fff; AWATERA Kosherbayeva Nazerke Клиенты Спецификации Заказы 15…" at bounding box center [784, 358] width 1568 height 717
select select "RU"
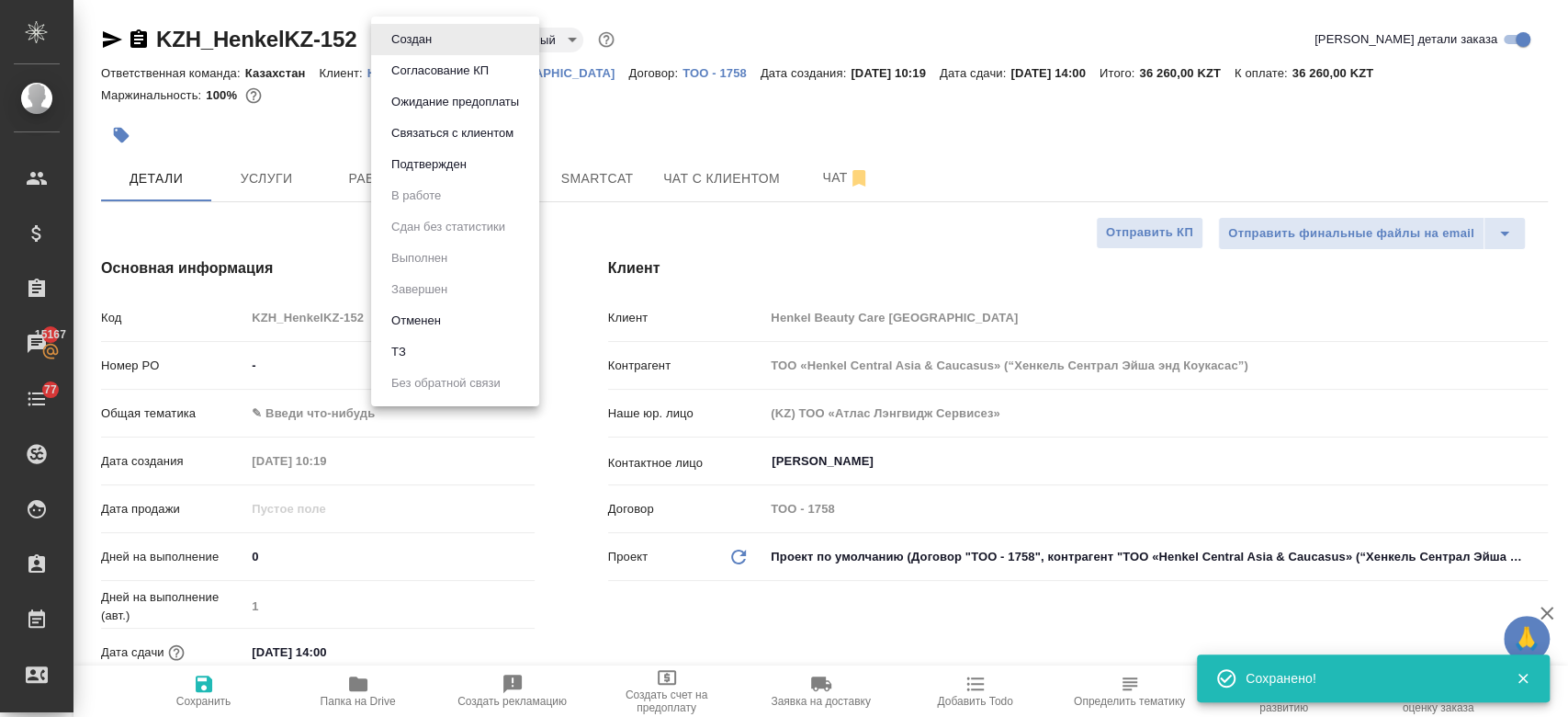
type textarea "x"
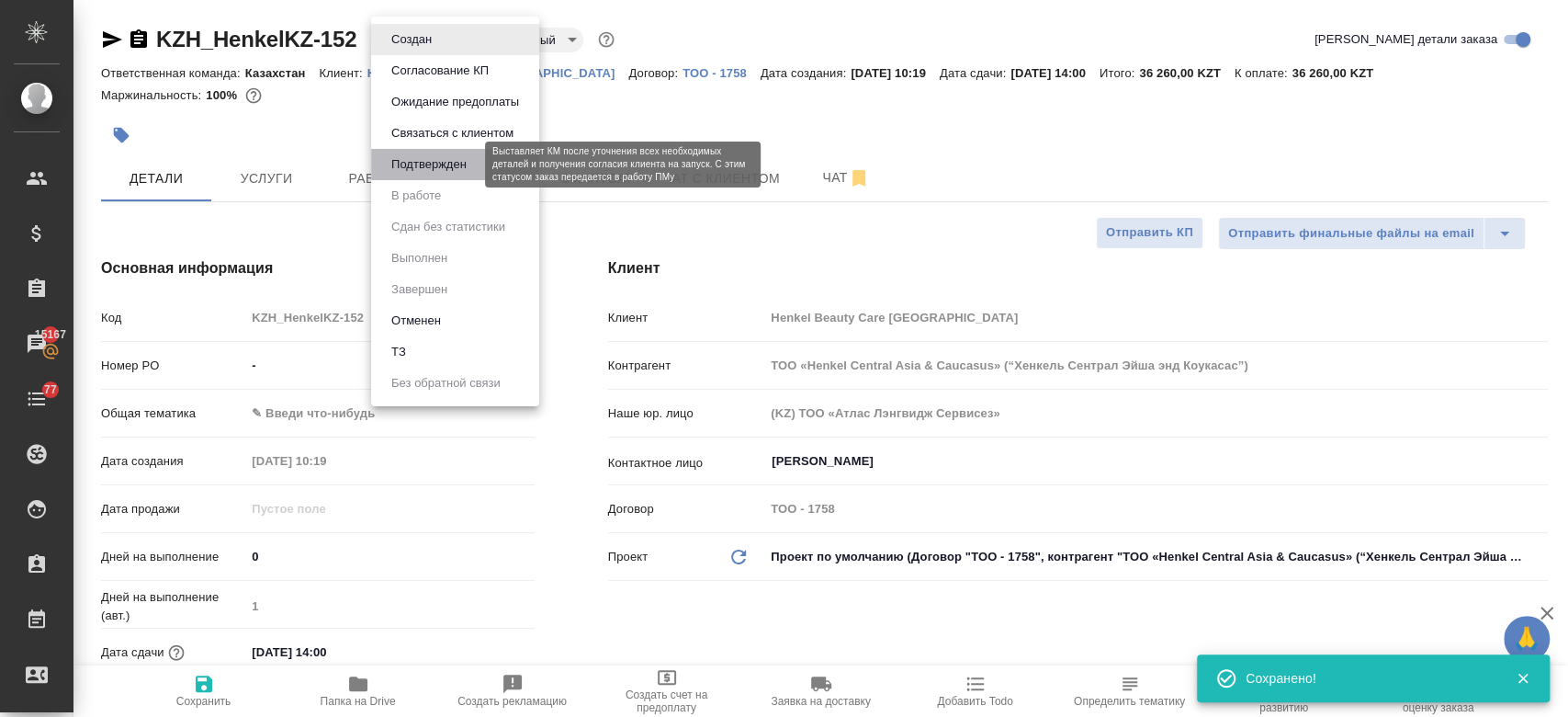
click at [440, 172] on button "Подтвержден" at bounding box center [429, 165] width 86 height 21
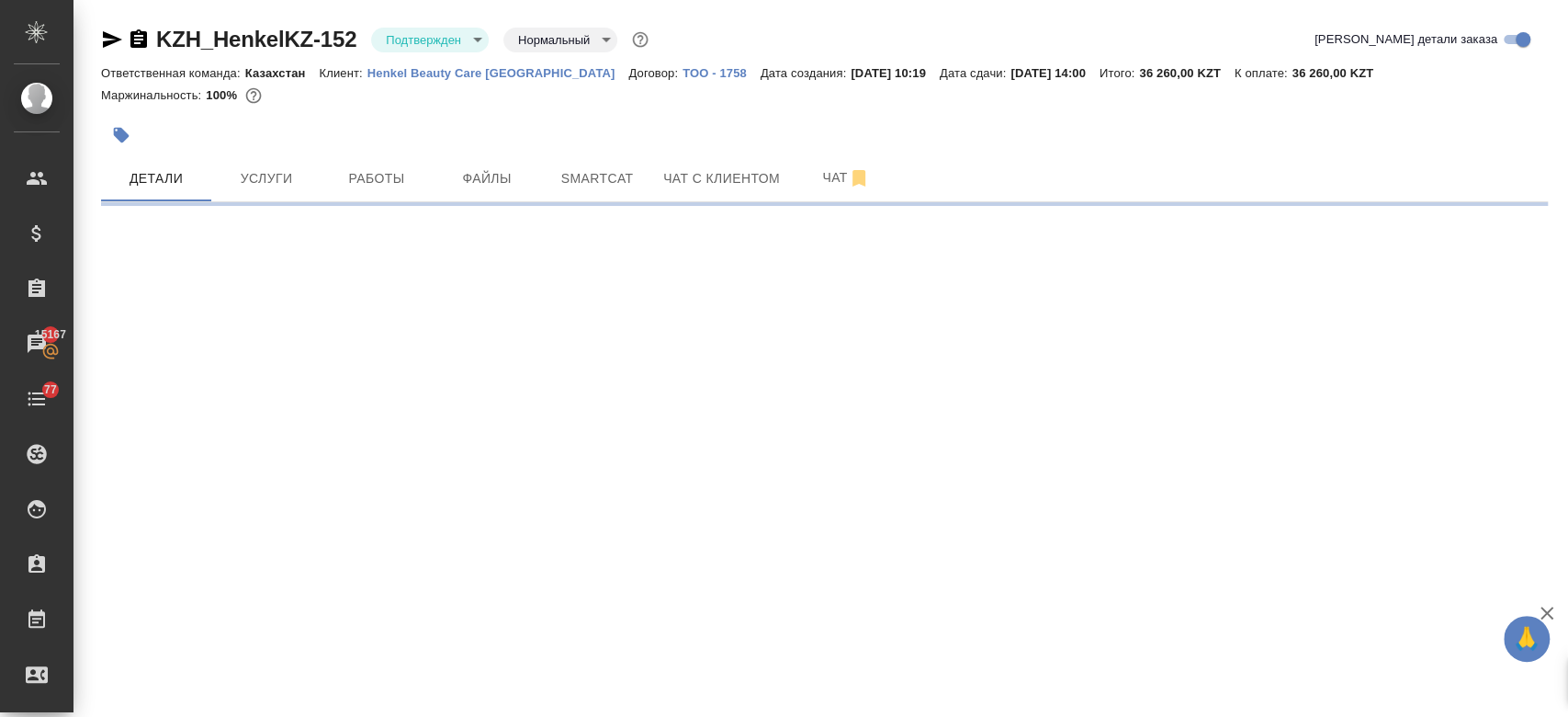
select select "RU"
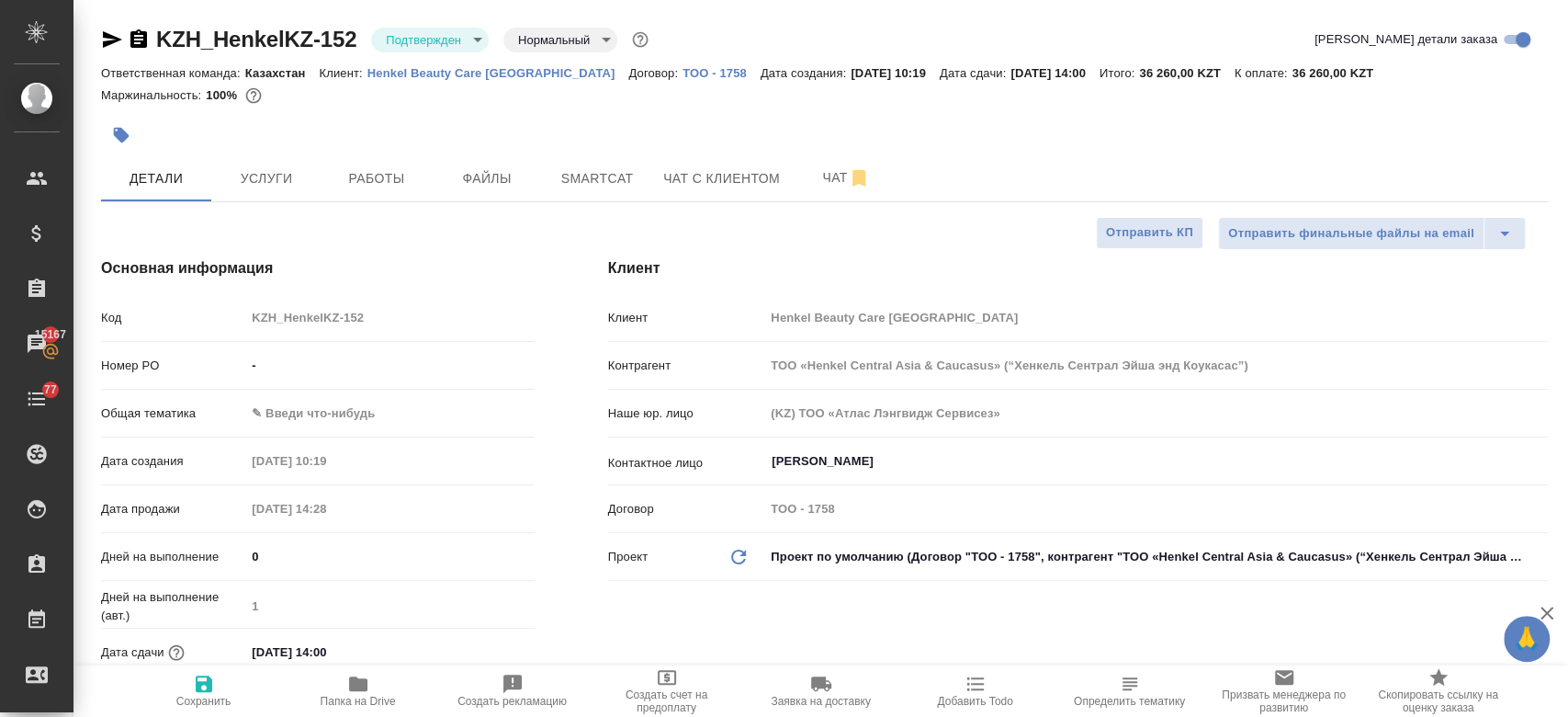
type textarea "x"
click at [111, 36] on icon "button" at bounding box center [112, 39] width 20 height 17
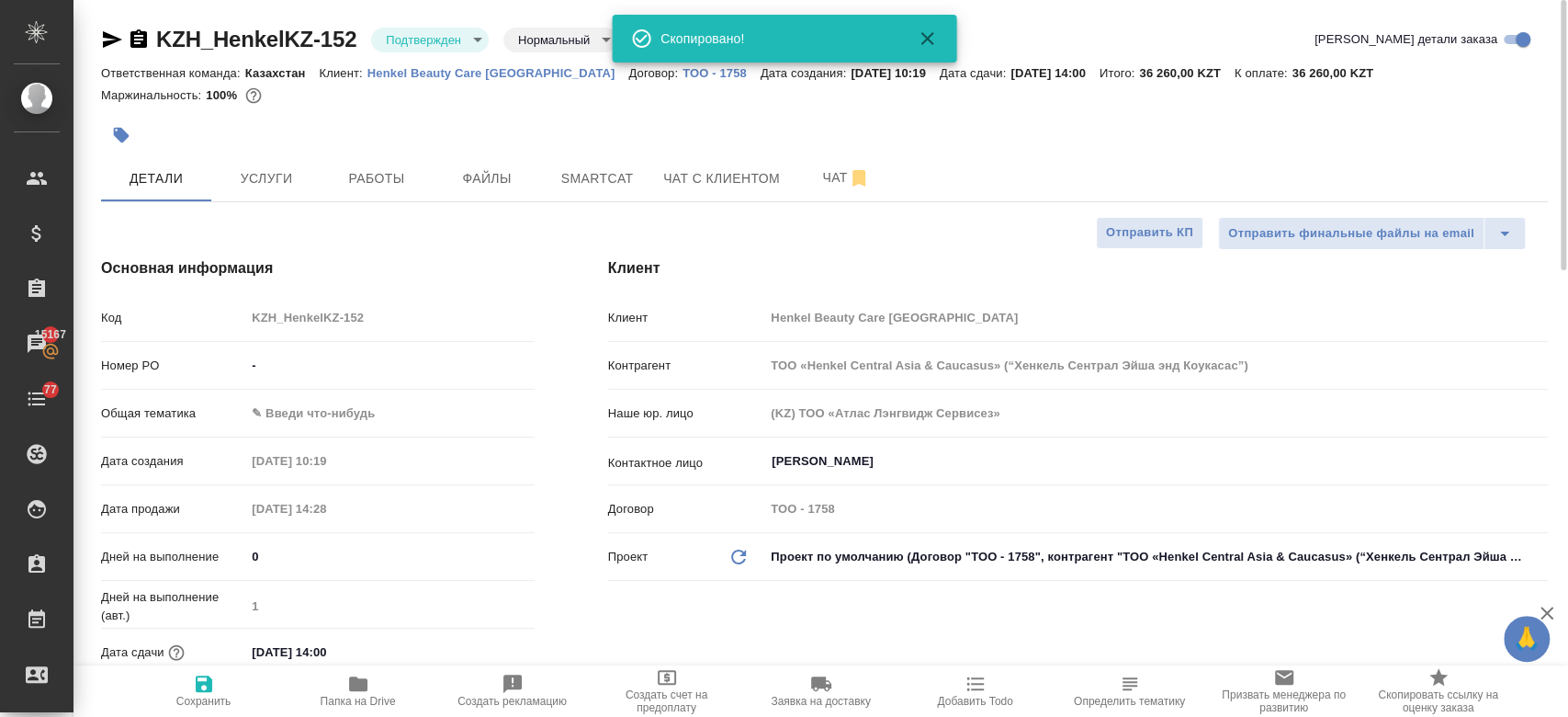
type textarea "x"
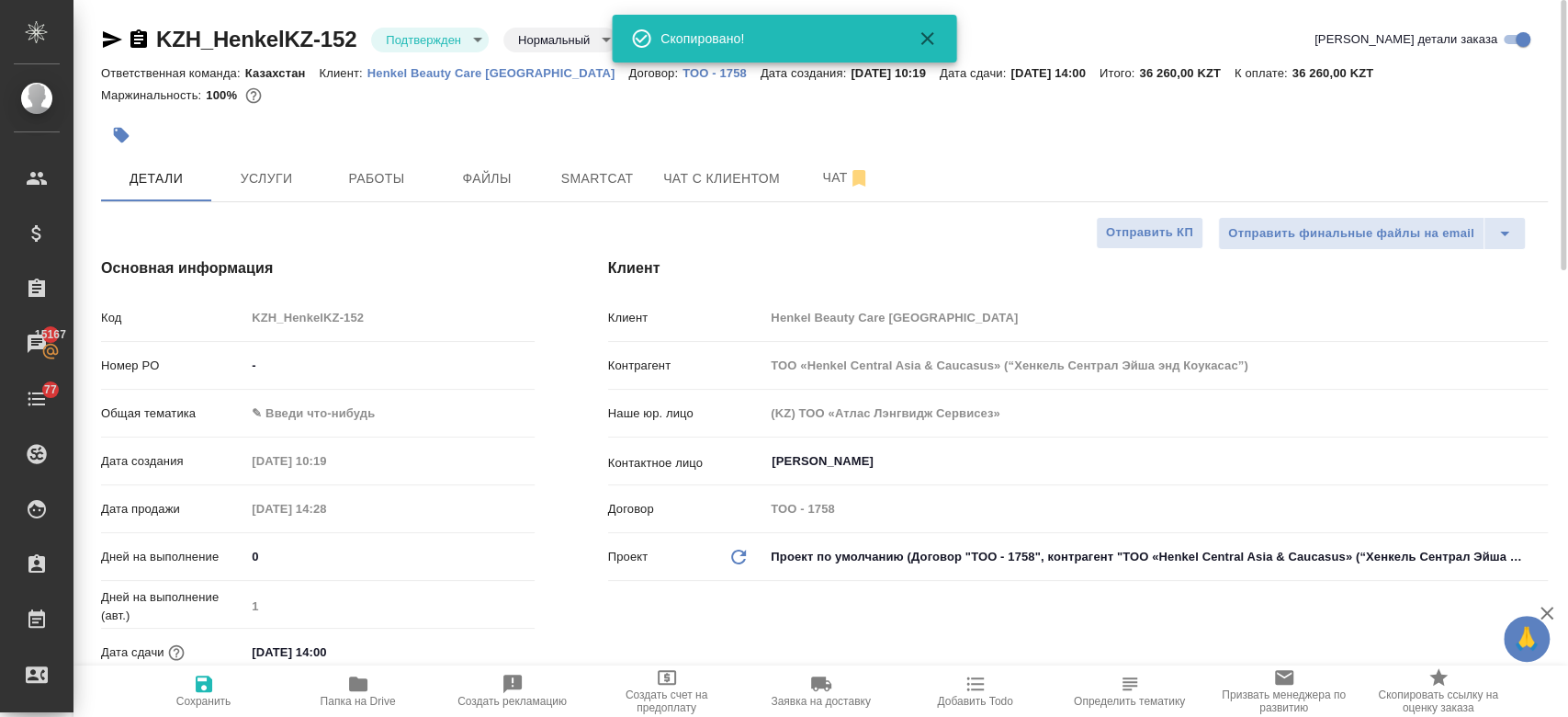
type textarea "x"
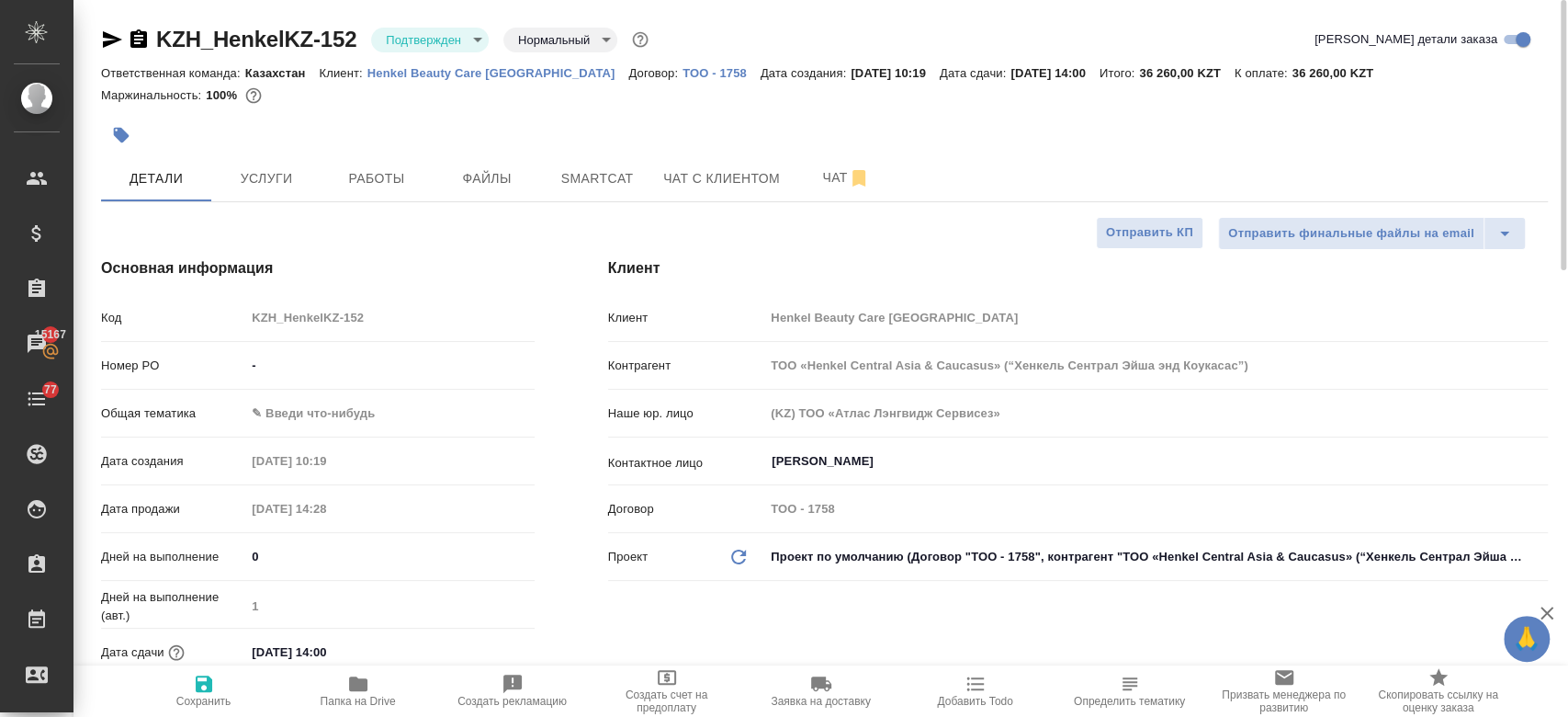
type textarea "x"
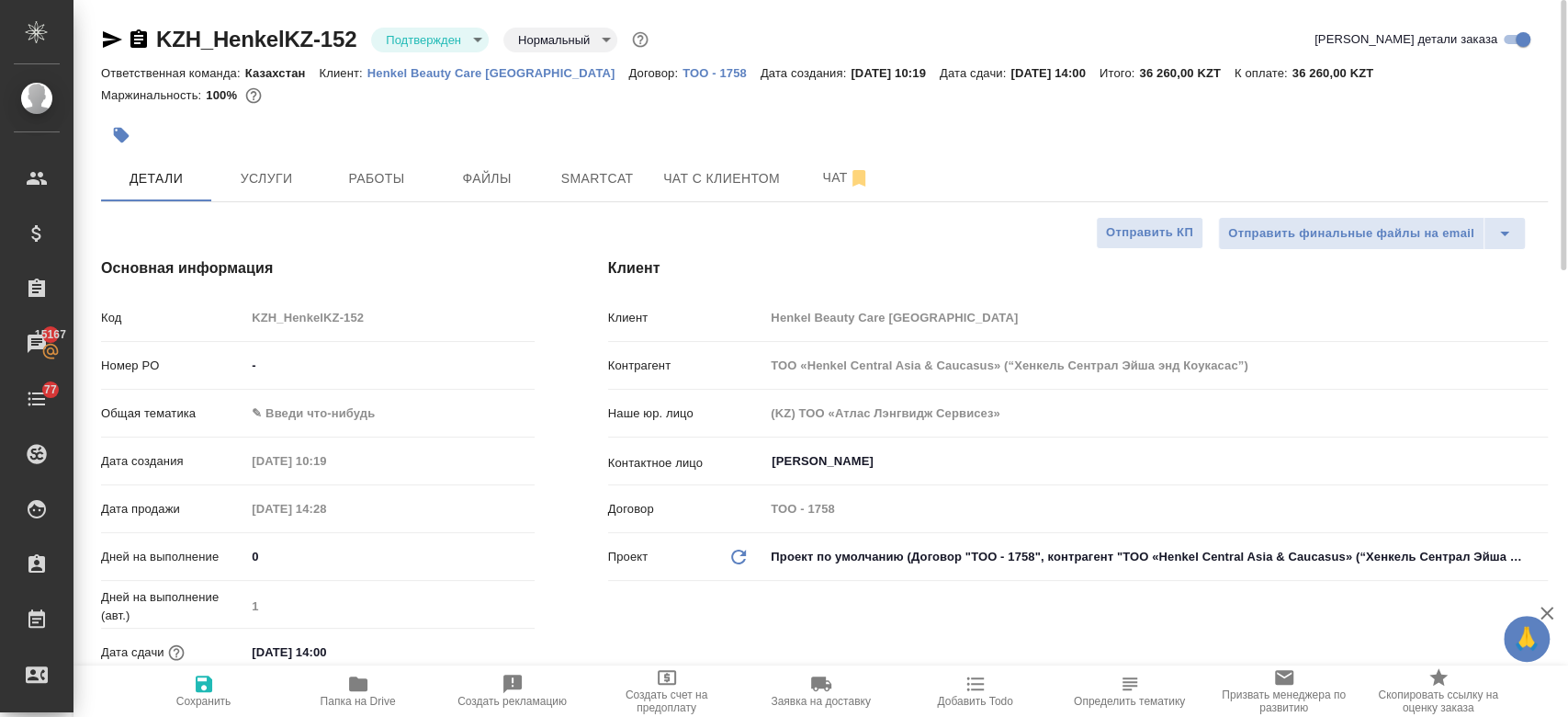
type textarea "x"
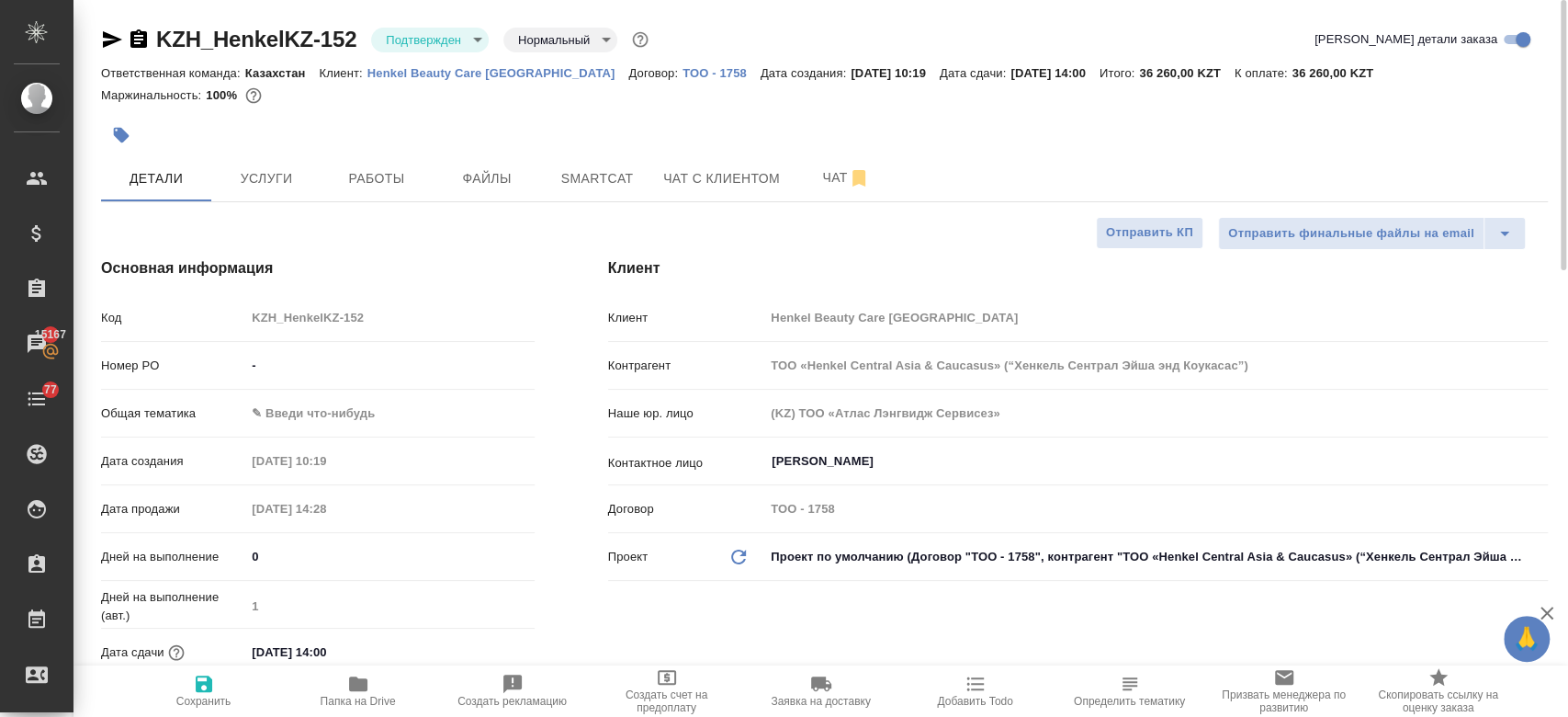
type textarea "x"
